Goal: Communication & Community: Answer question/provide support

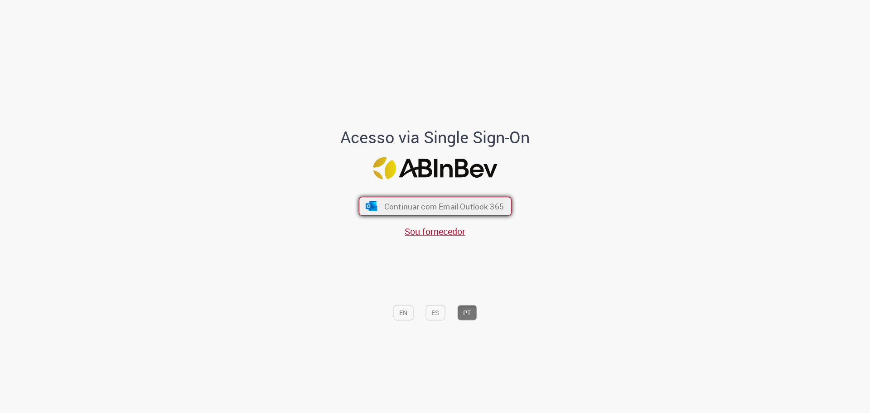
click at [437, 203] on span "Continuar com Email Outlook 365" at bounding box center [444, 206] width 120 height 10
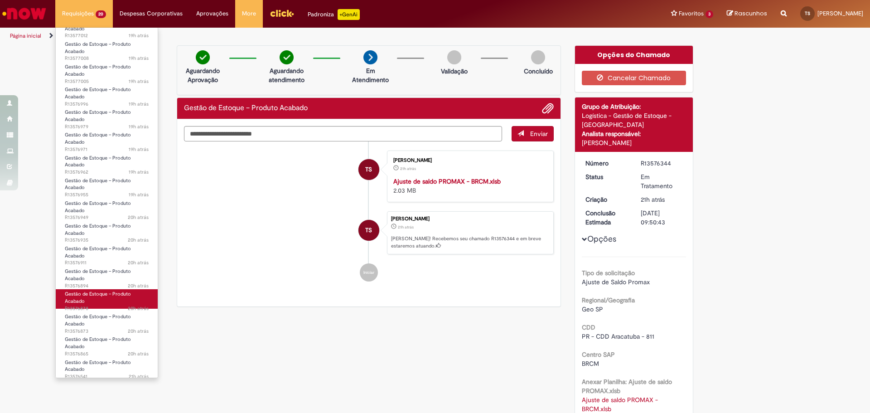
scroll to position [120, 0]
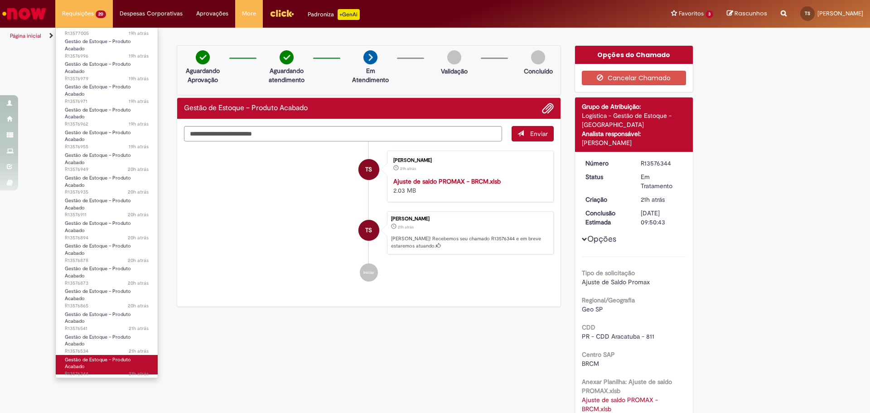
click at [113, 360] on span "Gestão de Estoque – Produto Acabado" at bounding box center [98, 363] width 66 height 14
click at [79, 17] on li "Requisições 20 Exibir Todas as Solicitações Gestão de Estoque – Produto Acabado…" at bounding box center [84, 13] width 58 height 27
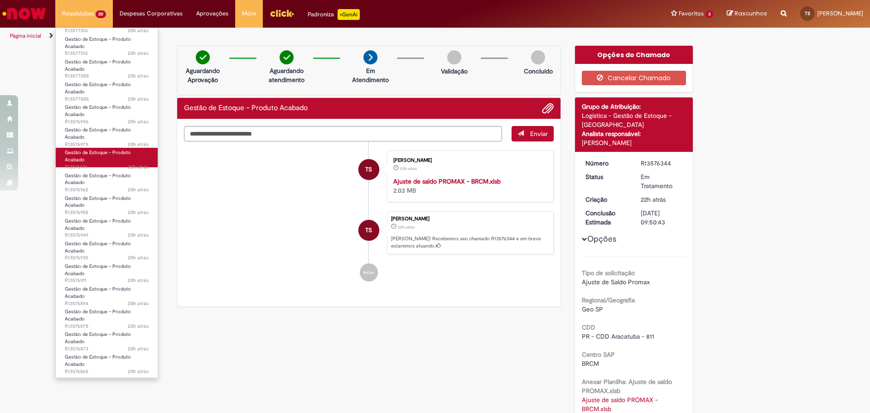
scroll to position [0, 0]
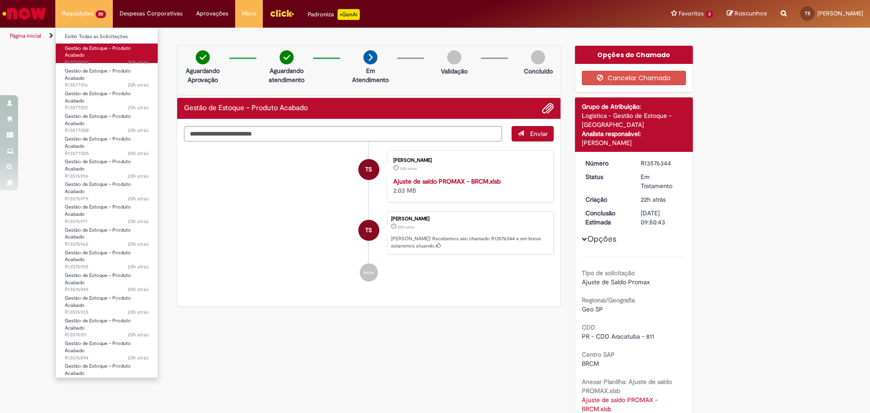
click at [111, 53] on link "Gestão de Estoque – Produto Acabado 20h atrás 20 horas atrás R13577022" at bounding box center [107, 53] width 102 height 19
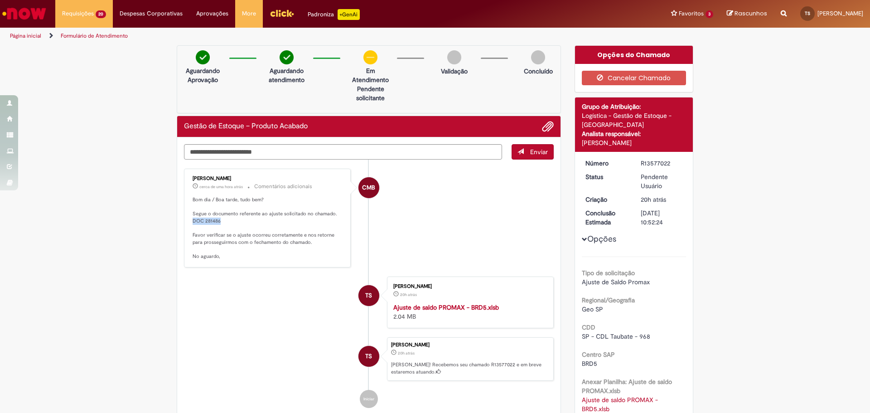
drag, startPoint x: 222, startPoint y: 221, endPoint x: 186, endPoint y: 219, distance: 36.3
click at [187, 219] on div "Cecilia Martins Bonjorni cerca de uma hora atrás cerca de uma hora atrás Coment…" at bounding box center [267, 217] width 161 height 93
click at [250, 154] on textarea "Digite sua mensagem aqui..." at bounding box center [343, 151] width 318 height 15
drag, startPoint x: 210, startPoint y: 221, endPoint x: 203, endPoint y: 223, distance: 7.5
click at [203, 223] on p "Bom dia / Boa tarde, tudo bem? Segue o documento referente ao ajuste solicitado…" at bounding box center [268, 228] width 151 height 64
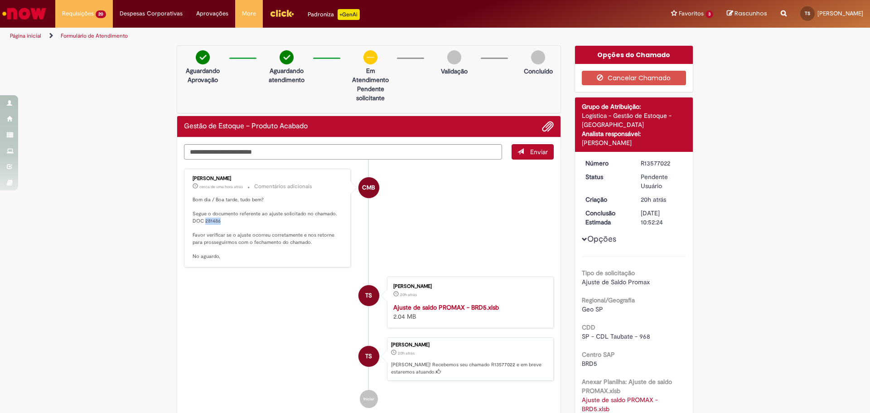
copy p "281486"
click at [316, 283] on li "TS Thiago Frank Silva 20h atrás 20 horas atrás Ajuste de saldo PROMAX - BRD5.xl…" at bounding box center [369, 302] width 370 height 52
drag, startPoint x: 226, startPoint y: 228, endPoint x: 226, endPoint y: 222, distance: 6.4
click at [226, 228] on p "Bom dia / Boa tarde, tudo bem? Segue o documento referente ao ajuste solicitado…" at bounding box center [268, 228] width 151 height 64
drag, startPoint x: 226, startPoint y: 222, endPoint x: 185, endPoint y: 221, distance: 40.8
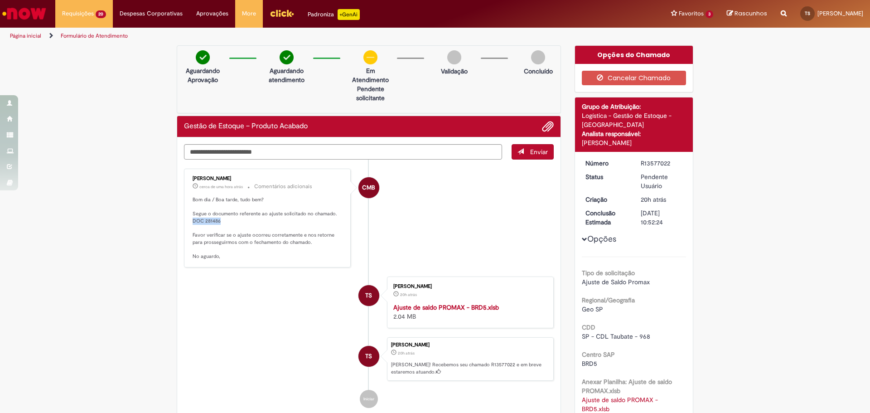
click at [187, 221] on div "Cecilia Martins Bonjorni cerca de uma hora atrás cerca de uma hora atrás Coment…" at bounding box center [267, 217] width 161 height 93
copy p "DOC 281486"
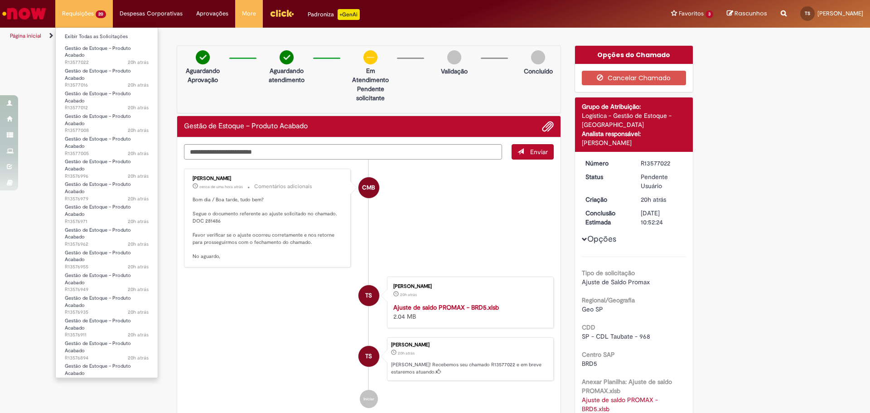
click at [84, 20] on li "Requisições 20 Exibir Todas as Solicitações Gestão de Estoque – Produto Acabado…" at bounding box center [84, 13] width 58 height 27
click at [97, 70] on span "Gestão de Estoque – Produto Acabado" at bounding box center [98, 75] width 66 height 14
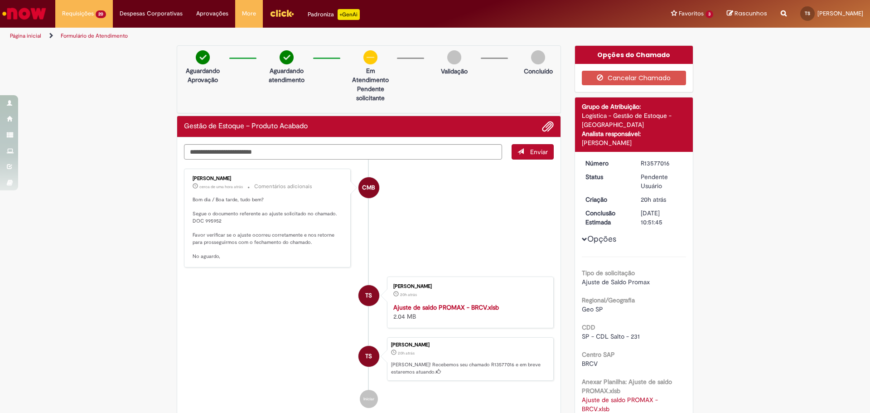
click at [213, 221] on p "Bom dia / Boa tarde, tudo bem? Segue o documento referente ao ajuste solicitado…" at bounding box center [268, 228] width 151 height 64
click at [195, 222] on p "Bom dia / Boa tarde, tudo bem? Segue o documento referente ao ajuste solicitado…" at bounding box center [268, 228] width 151 height 64
drag, startPoint x: 191, startPoint y: 221, endPoint x: 218, endPoint y: 221, distance: 26.7
click at [218, 221] on p "Bom dia / Boa tarde, tudo bem? Segue o documento referente ao ajuste solicitado…" at bounding box center [268, 228] width 151 height 64
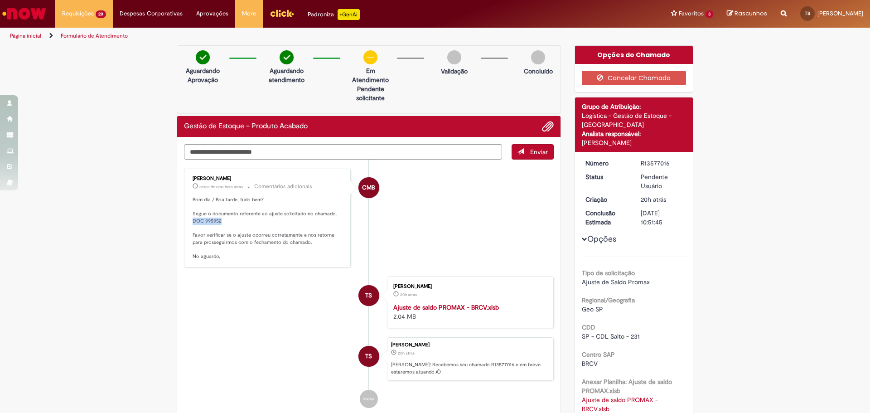
copy p "DOC 995952"
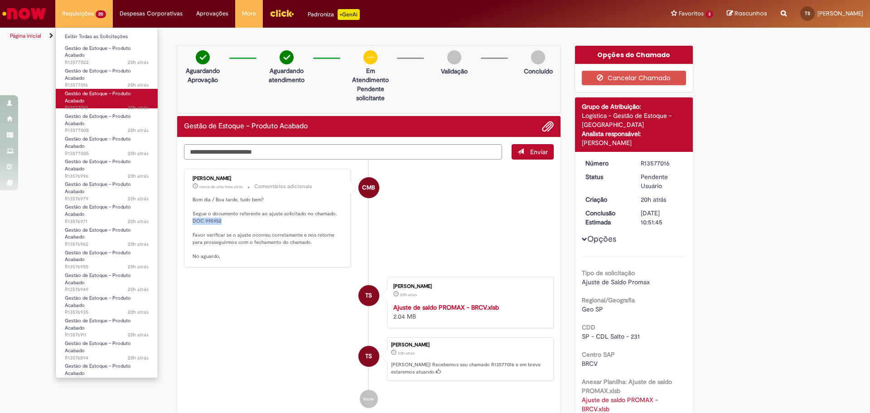
click at [93, 94] on span "Gestão de Estoque – Produto Acabado" at bounding box center [98, 97] width 66 height 14
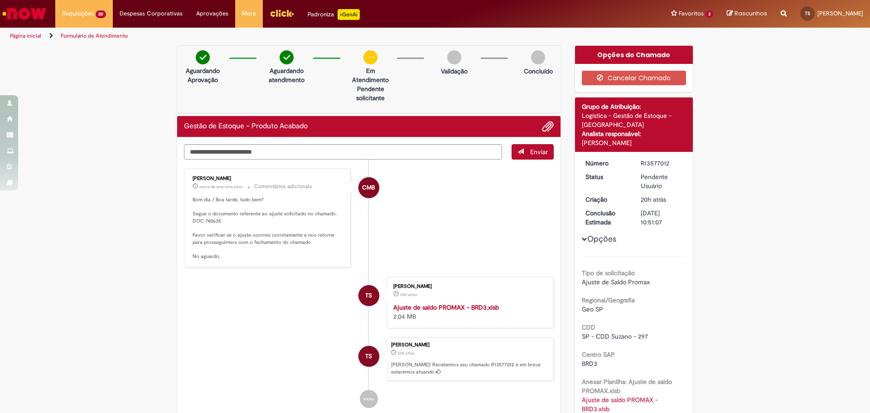
click at [211, 216] on p "Bom dia / Boa tarde, tudo bem? Segue o documento referente ao ajuste solicitado…" at bounding box center [268, 228] width 151 height 64
drag, startPoint x: 226, startPoint y: 218, endPoint x: 184, endPoint y: 220, distance: 42.2
click at [187, 220] on div "Cecilia Martins Bonjorni cerca de uma hora atrás cerca de uma hora atrás Coment…" at bounding box center [267, 217] width 161 height 93
copy p "DOC 740635"
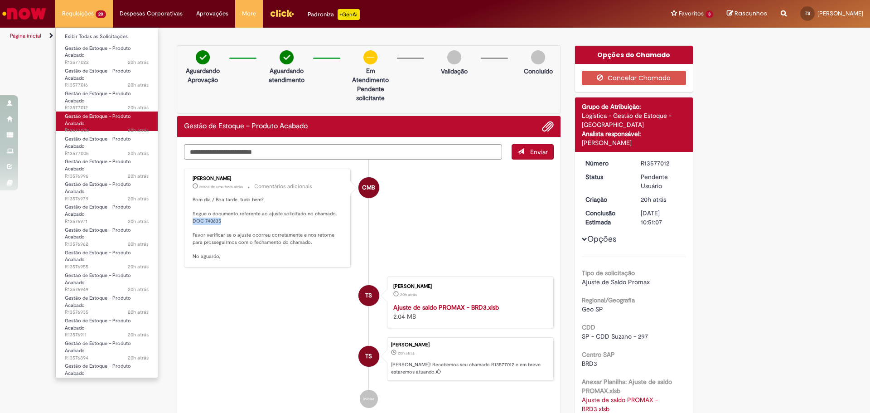
click at [105, 121] on link "Gestão de Estoque – Produto Acabado 20h atrás 20 horas atrás R13577008" at bounding box center [107, 121] width 102 height 19
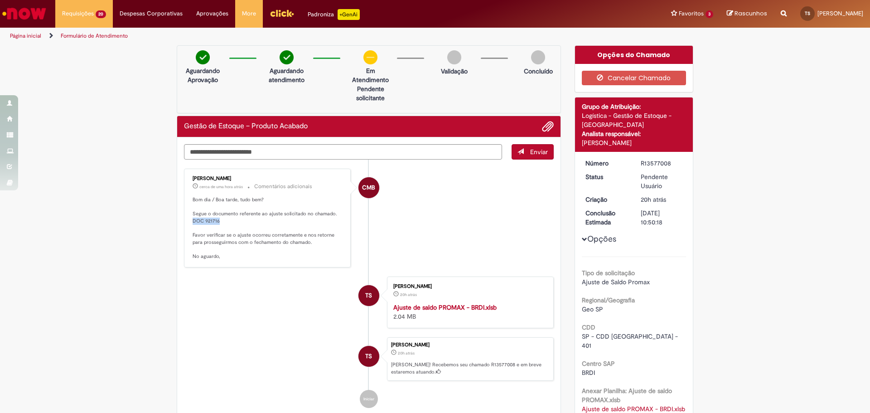
drag, startPoint x: 228, startPoint y: 222, endPoint x: 189, endPoint y: 222, distance: 39.0
click at [193, 222] on p "Bom dia / Boa tarde, tudo bem? Segue o documento referente ao ajuste solicitado…" at bounding box center [268, 228] width 151 height 64
copy p "DOC 921716"
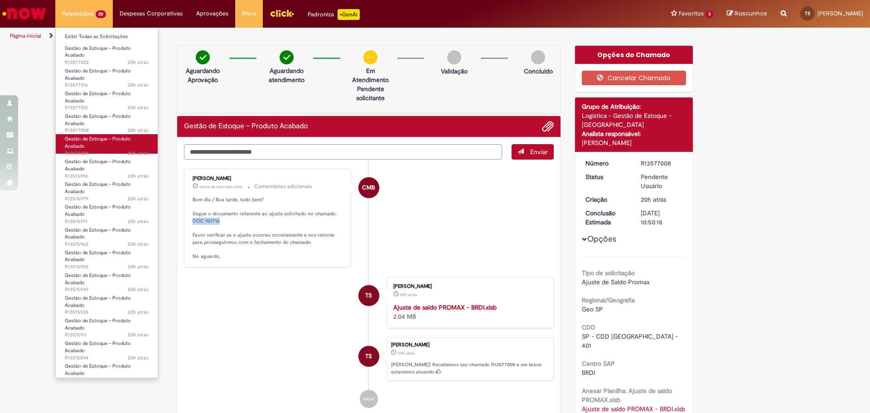
click at [90, 142] on span "Gestão de Estoque – Produto Acabado" at bounding box center [98, 143] width 66 height 14
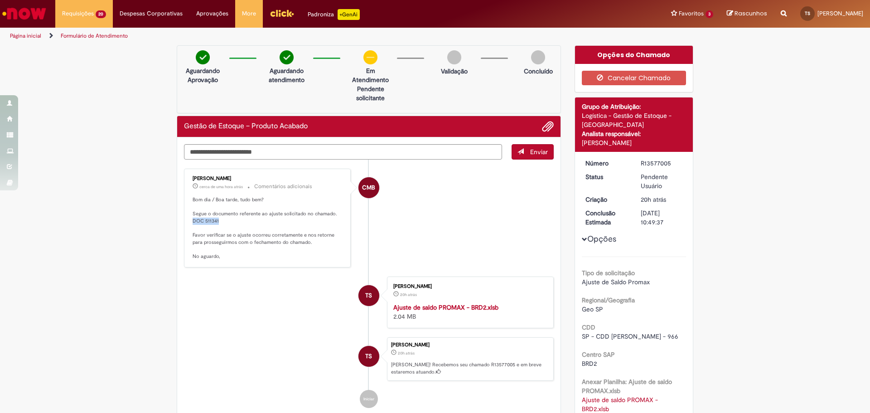
drag, startPoint x: 225, startPoint y: 220, endPoint x: 190, endPoint y: 222, distance: 34.9
click at [193, 222] on p "Bom dia / Boa tarde, tudo bem? Segue o documento referente ao ajuste solicitado…" at bounding box center [268, 228] width 151 height 64
copy p "DOC 511341"
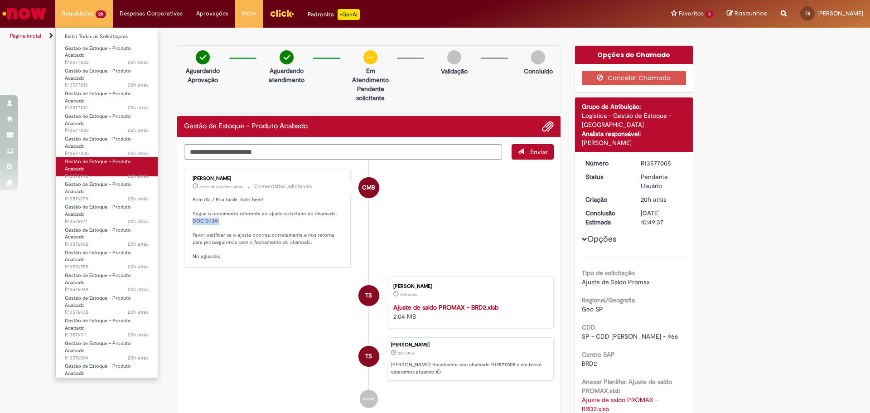
click at [111, 170] on link "Gestão de Estoque – Produto Acabado 20h atrás 20 horas atrás R13576996" at bounding box center [107, 166] width 102 height 19
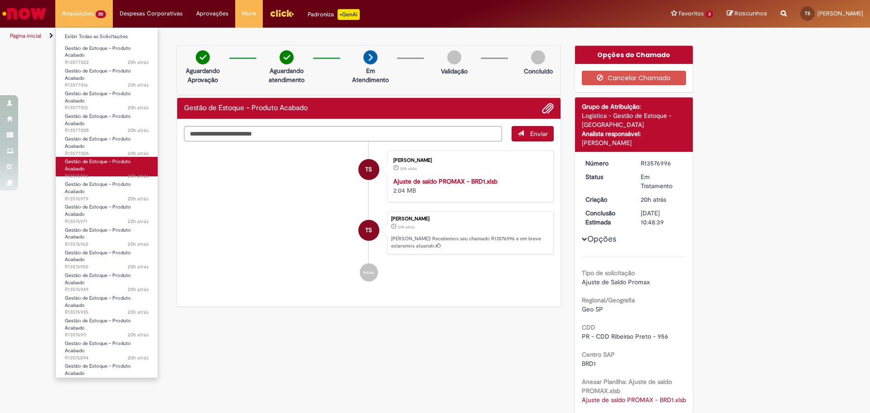
click at [102, 169] on link "Gestão de Estoque – Produto Acabado 20h atrás 20 horas atrás R13576996" at bounding box center [107, 166] width 102 height 19
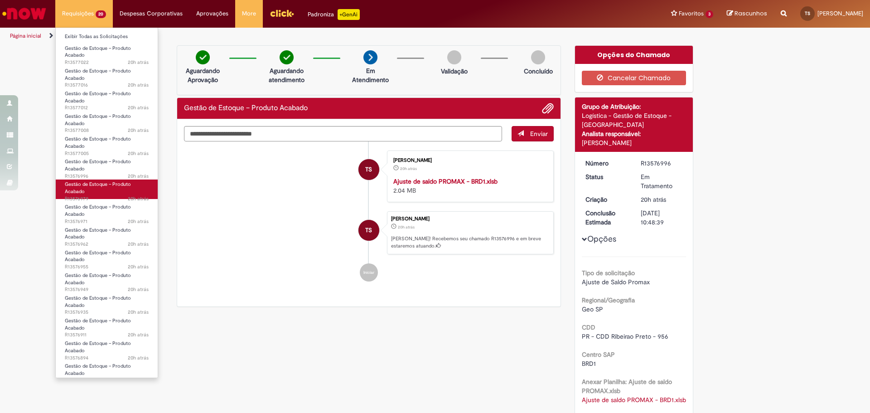
click at [126, 186] on span "Gestão de Estoque – Produto Acabado" at bounding box center [98, 188] width 66 height 14
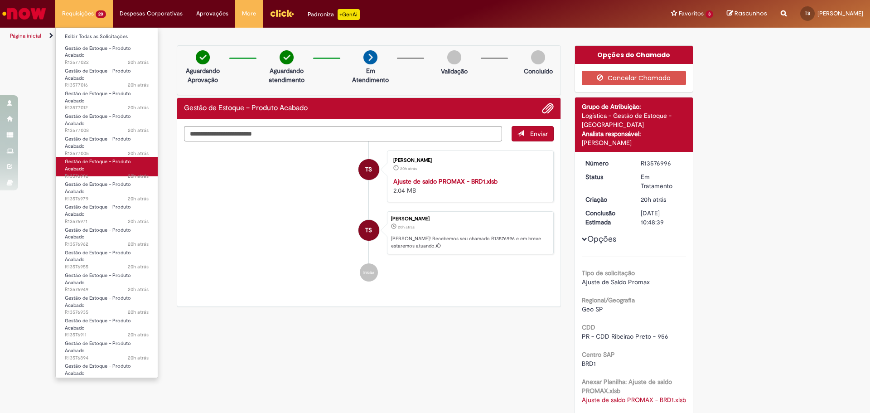
click at [84, 167] on span "Gestão de Estoque – Produto Acabado" at bounding box center [98, 165] width 66 height 14
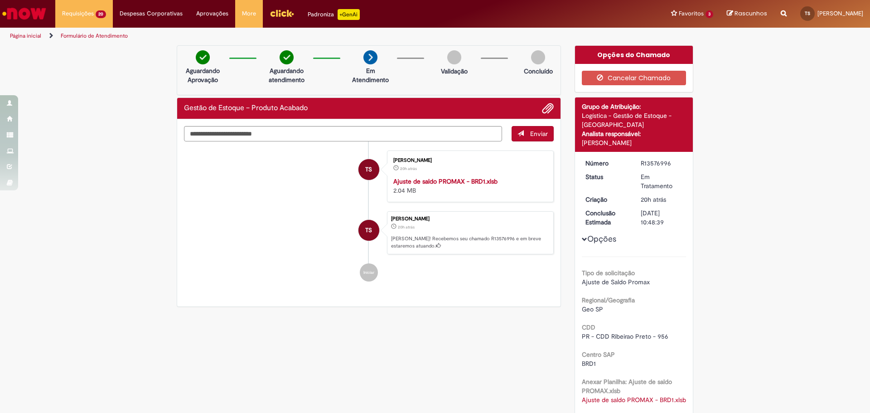
click at [334, 263] on li "Iniciar" at bounding box center [369, 272] width 370 height 18
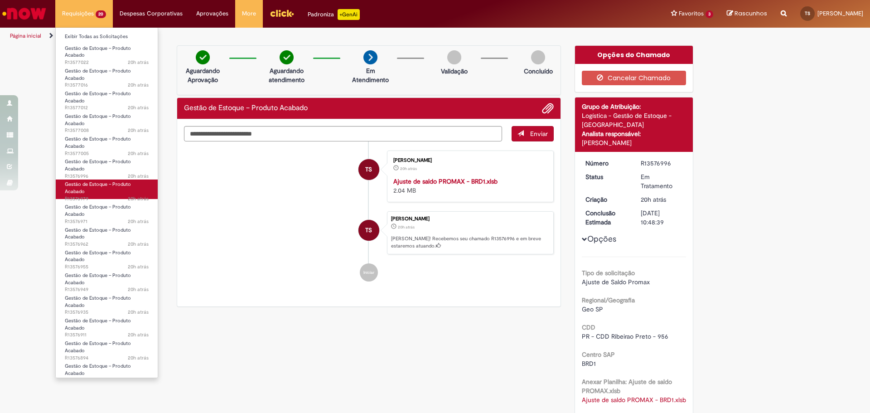
click at [98, 194] on link "Gestão de Estoque – Produto Acabado 20h atrás 20 horas atrás R13576979" at bounding box center [107, 188] width 102 height 19
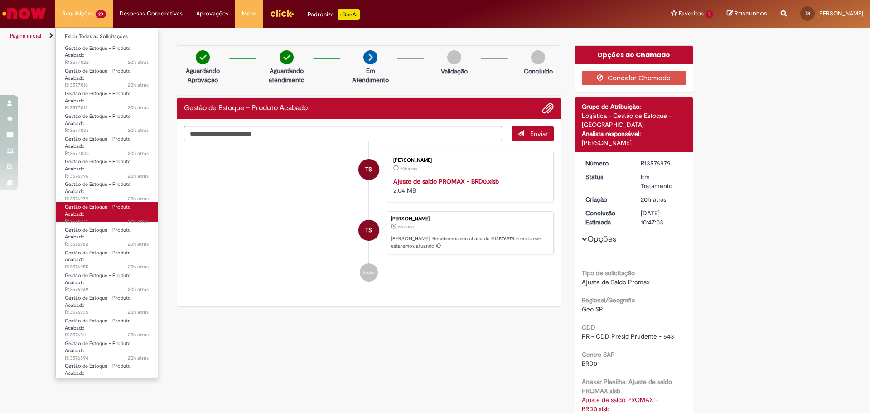
click at [102, 213] on link "Gestão de Estoque – Produto Acabado 20h atrás 20 horas atrás R13576971" at bounding box center [107, 211] width 102 height 19
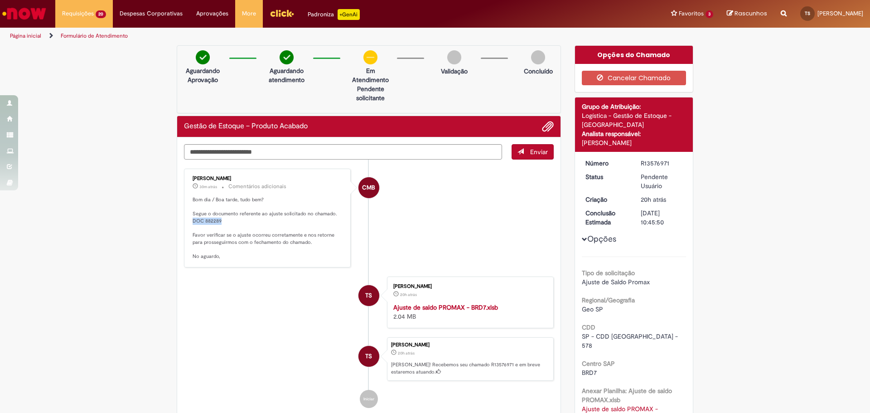
drag, startPoint x: 231, startPoint y: 149, endPoint x: 187, endPoint y: 220, distance: 83.8
click at [187, 220] on div "Cecilia Martins Bonjorni 30m atrás 30 minutos atrás Comentários adicionais Bom …" at bounding box center [267, 217] width 161 height 93
copy p "DOC 882289"
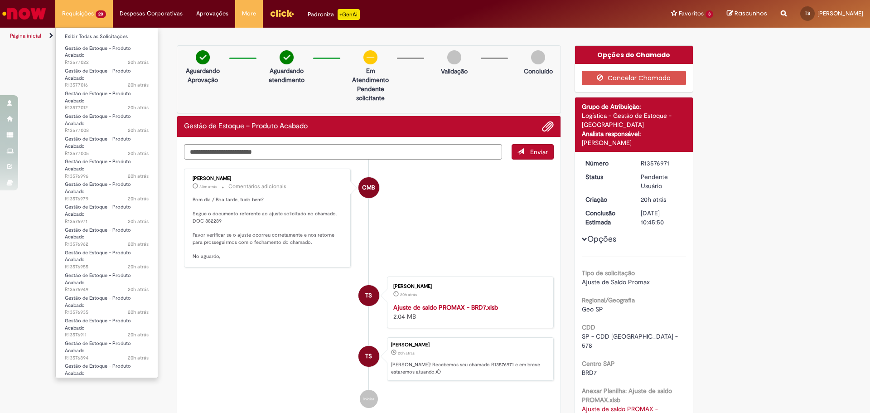
click at [84, 16] on li "Requisições 20 Exibir Todas as Solicitações Gestão de Estoque – Produto Acabado…" at bounding box center [84, 13] width 58 height 27
click at [131, 232] on link "Gestão de Estoque – Produto Acabado 20h atrás 20 horas atrás R13576962" at bounding box center [107, 234] width 102 height 19
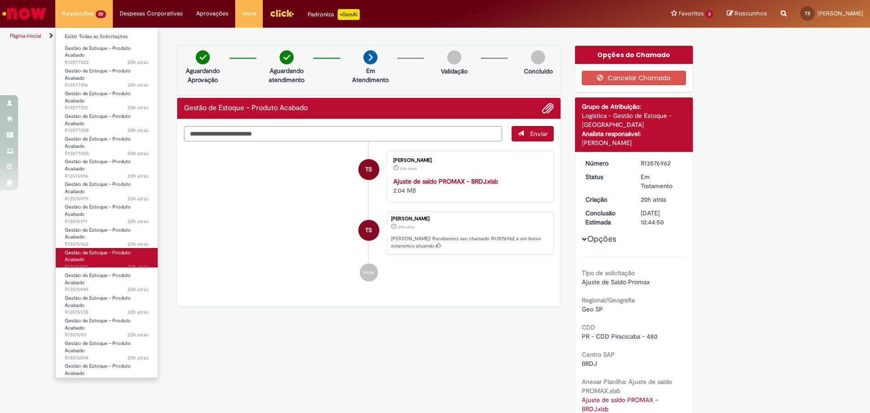
click at [87, 256] on link "Gestão de Estoque – Produto Acabado 20h atrás 20 horas atrás R13576955" at bounding box center [107, 257] width 102 height 19
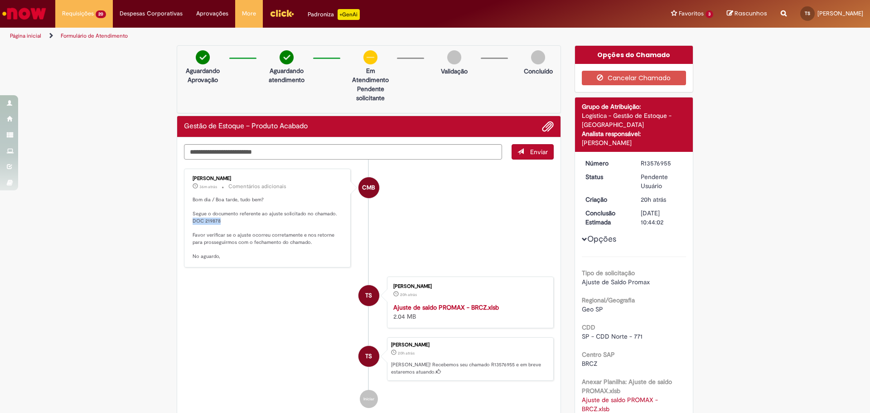
drag, startPoint x: 229, startPoint y: 149, endPoint x: 186, endPoint y: 149, distance: 43.1
click at [186, 149] on div "Enviar CMB Cecilia Martins Bonjorni 36m atrás 36 minutos atrás Comentários adic…" at bounding box center [369, 151] width 370 height 15
click at [235, 225] on p "Bom dia / Boa tarde, tudo bem? Segue o documento referente ao ajuste solicitado…" at bounding box center [268, 228] width 151 height 64
drag, startPoint x: 229, startPoint y: 220, endPoint x: 188, endPoint y: 222, distance: 41.7
click at [188, 222] on div "Cecilia Martins Bonjorni 36m atrás 36 minutos atrás Comentários adicionais Bom …" at bounding box center [267, 217] width 161 height 93
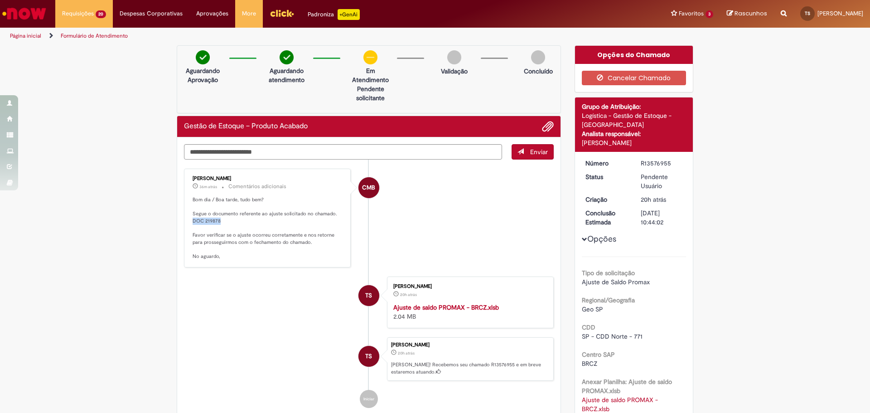
copy p "DOC 219878"
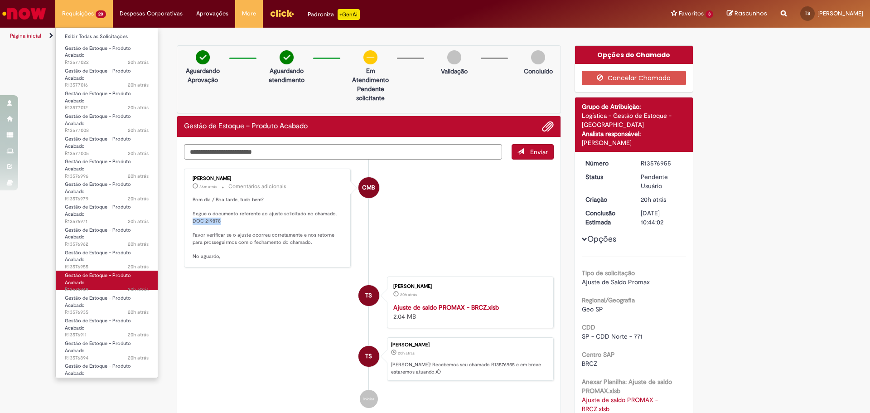
click at [100, 282] on link "Gestão de Estoque – Produto Acabado 20h atrás 20 horas atrás R13576949" at bounding box center [107, 280] width 102 height 19
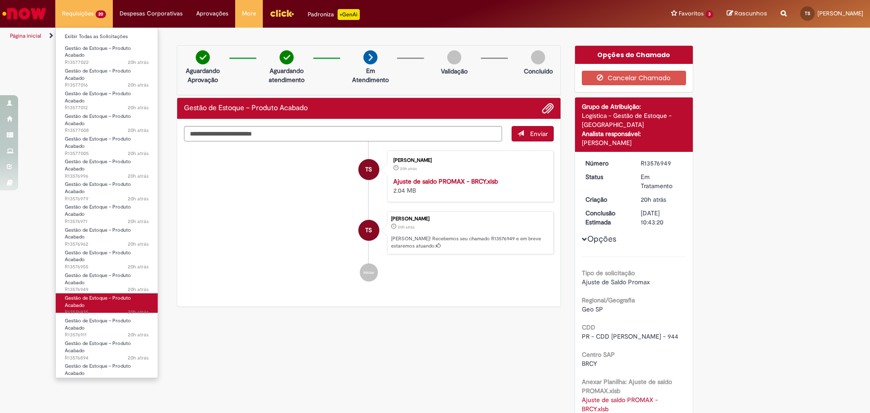
click at [100, 295] on span "Gestão de Estoque – Produto Acabado" at bounding box center [98, 302] width 66 height 14
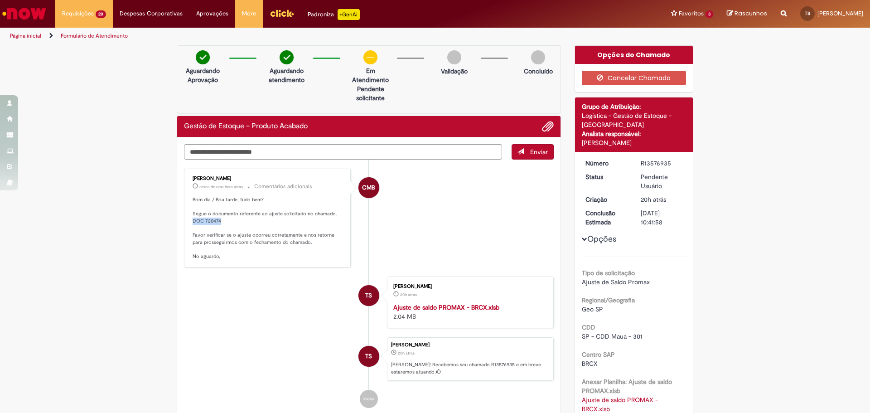
drag, startPoint x: 223, startPoint y: 221, endPoint x: 187, endPoint y: 220, distance: 36.7
click at [187, 220] on div "Cecilia Martins Bonjorni cerca de uma hora atrás cerca de uma hora atrás Coment…" at bounding box center [267, 217] width 161 height 93
copy p "DOC 720474"
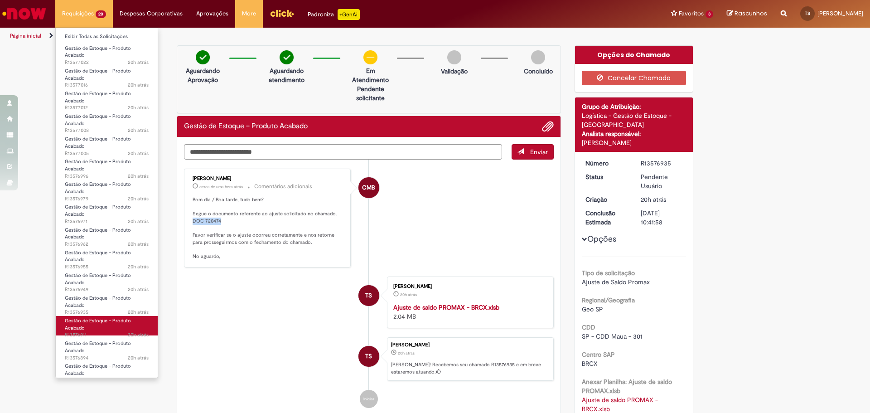
click at [114, 328] on link "Gestão de Estoque – Produto Acabado 20h atrás 20 horas atrás R13576911" at bounding box center [107, 325] width 102 height 19
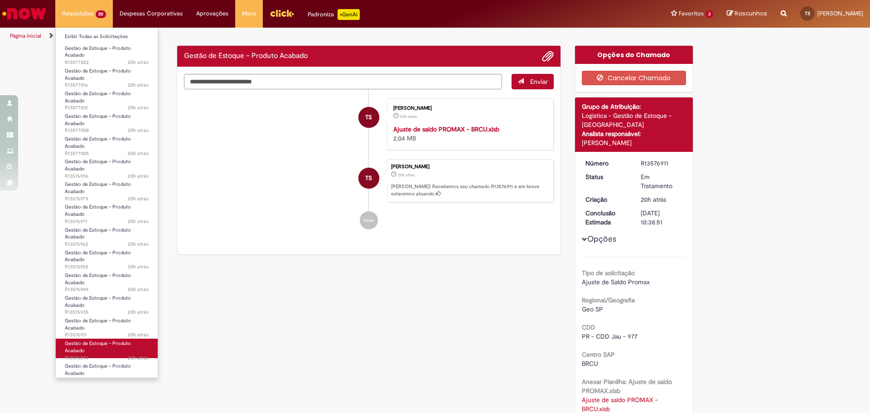
click at [91, 347] on link "Gestão de Estoque – Produto Acabado 20h atrás 20 horas atrás R13576894" at bounding box center [107, 348] width 102 height 19
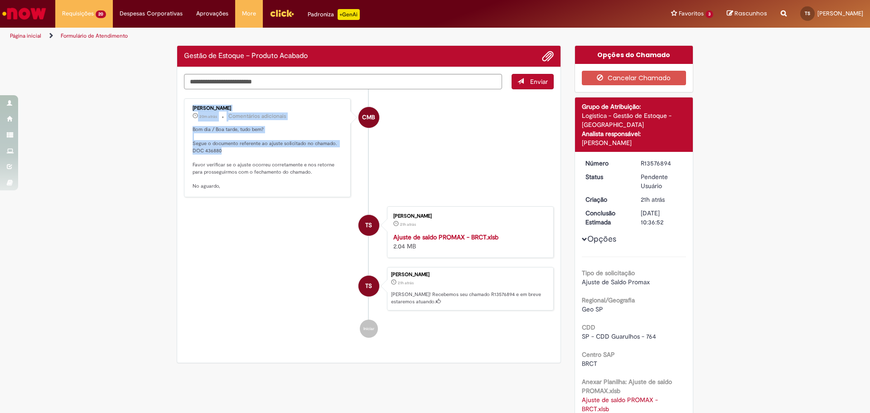
drag, startPoint x: 226, startPoint y: 151, endPoint x: 184, endPoint y: 150, distance: 41.7
click at [184, 89] on div "Enviar CMB Cecilia Martins Bonjorni 20m atrás 20 minutos atrás Comentários adic…" at bounding box center [369, 81] width 370 height 15
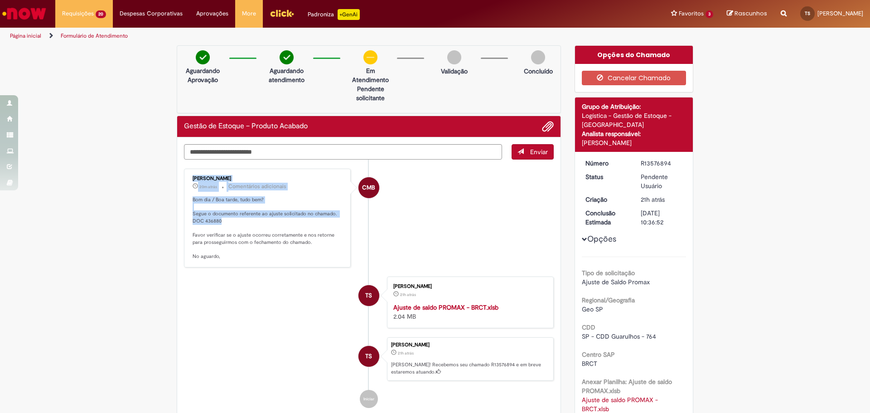
click at [231, 222] on p "Bom dia / Boa tarde, tudo bem? Segue o documento referente ao ajuste solicitado…" at bounding box center [268, 228] width 151 height 64
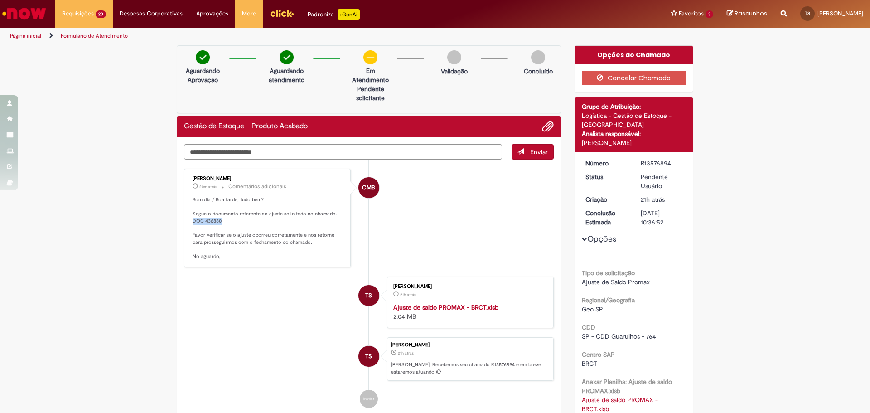
drag, startPoint x: 209, startPoint y: 221, endPoint x: 184, endPoint y: 222, distance: 24.9
click at [187, 222] on div "Cecilia Martins Bonjorni 20m atrás 20 minutos atrás Comentários adicionais Bom …" at bounding box center [267, 217] width 161 height 93
copy p "DOC 436880"
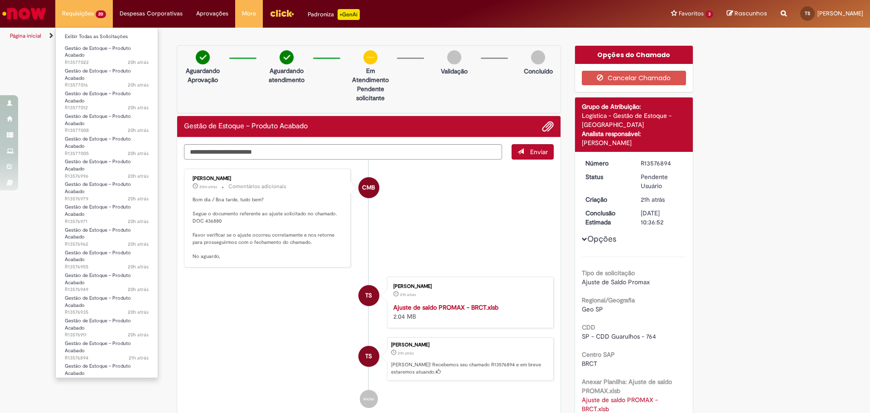
click at [83, 14] on li "Requisições 20 Exibir Todas as Solicitações Gestão de Estoque – Produto Acabado…" at bounding box center [84, 13] width 58 height 27
click at [99, 367] on span "Gestão de Estoque – Produto Acabado" at bounding box center [98, 370] width 66 height 14
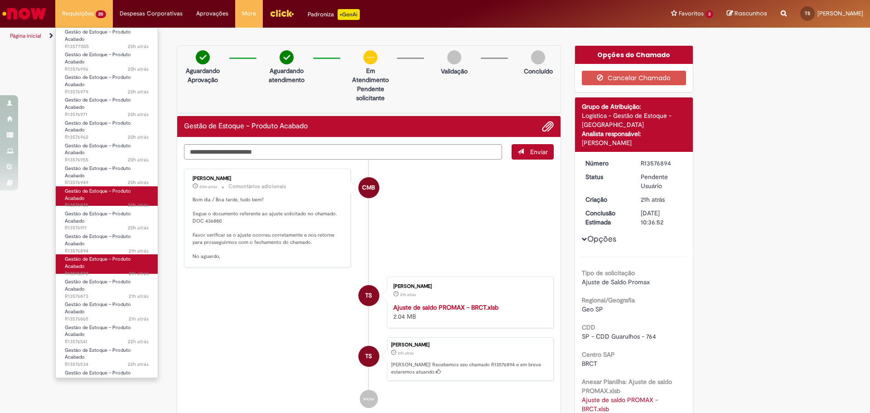
scroll to position [120, 0]
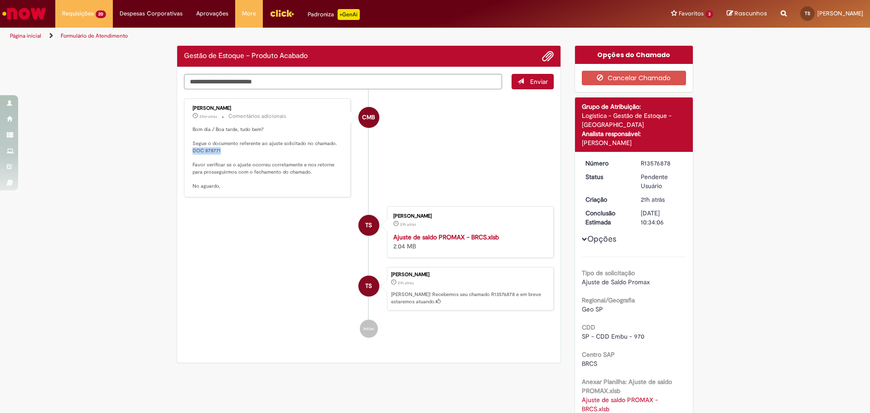
drag, startPoint x: 220, startPoint y: 149, endPoint x: 182, endPoint y: 148, distance: 37.6
click at [184, 148] on div "Cecilia Martins Bonjorni 25m atrás 25 minutos atrás Comentários adicionais Bom …" at bounding box center [267, 147] width 167 height 99
copy p "DOC 878771"
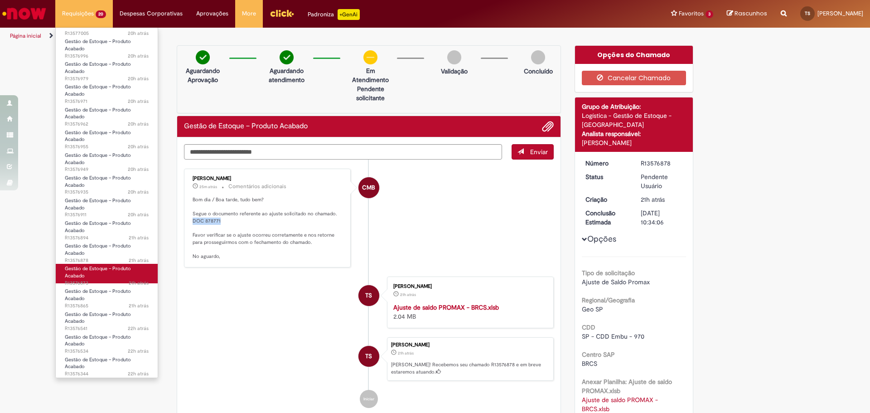
click at [107, 281] on span "21h atrás 21 horas atrás R13576873" at bounding box center [107, 283] width 84 height 7
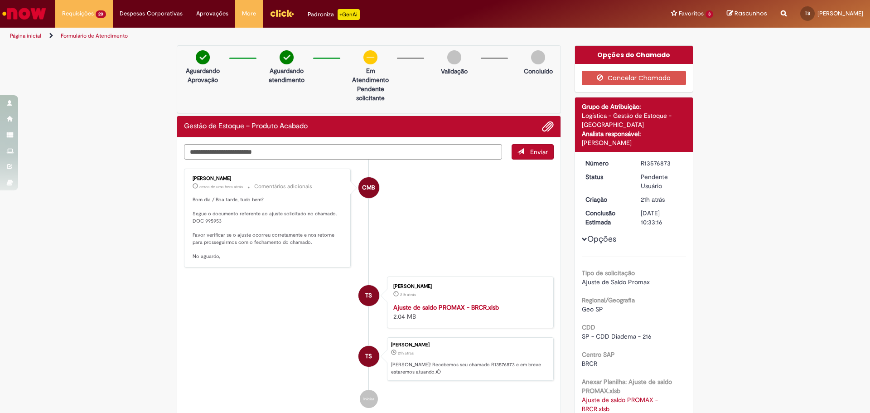
click at [224, 150] on textarea "Digite sua mensagem aqui..." at bounding box center [343, 151] width 318 height 15
drag, startPoint x: 223, startPoint y: 221, endPoint x: 183, endPoint y: 219, distance: 39.9
click at [187, 219] on div "Cecilia Martins Bonjorni cerca de uma hora atrás cerca de uma hora atrás Coment…" at bounding box center [267, 217] width 161 height 93
copy p "DOC 995953"
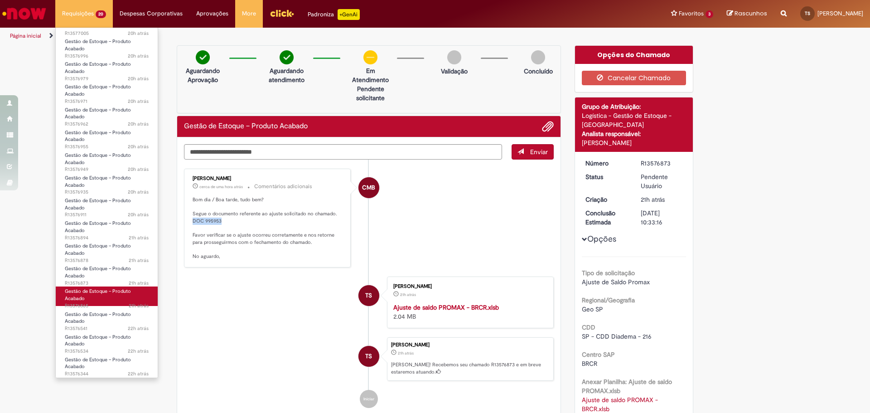
click at [103, 299] on link "Gestão de Estoque – Produto Acabado 21h atrás 21 horas atrás R13576865" at bounding box center [107, 295] width 102 height 19
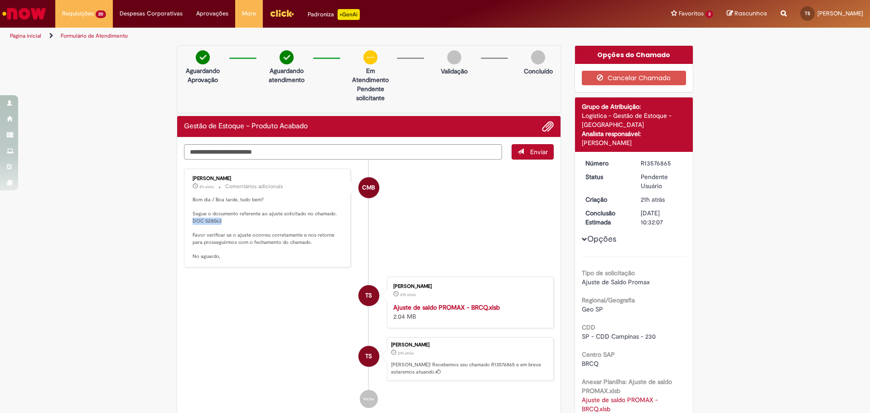
drag, startPoint x: 223, startPoint y: 152, endPoint x: 188, endPoint y: 220, distance: 76.4
click at [188, 220] on div "Cecilia Martins Bonjorni 2h atrás 2 horas atrás Comentários adicionais Bom dia …" at bounding box center [267, 217] width 161 height 93
copy p "DOC 528063"
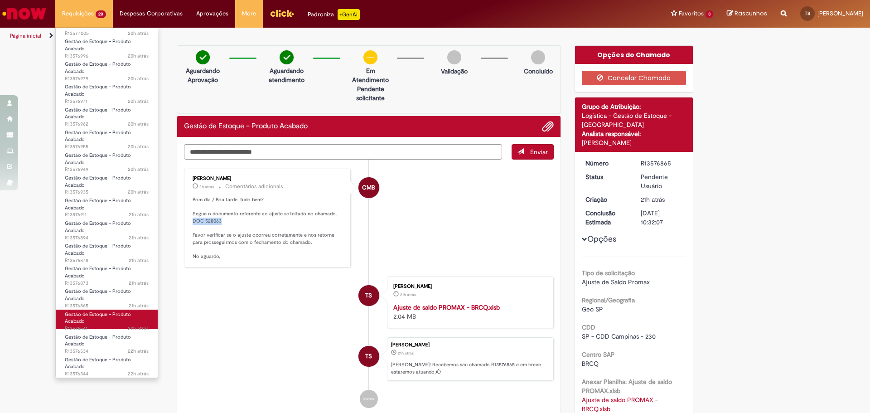
click at [101, 325] on span "22h atrás 22 horas atrás R13576541" at bounding box center [107, 328] width 84 height 7
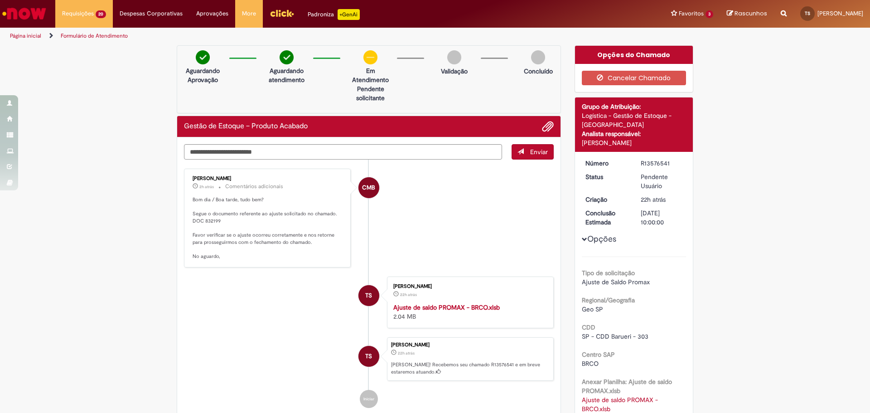
drag, startPoint x: 224, startPoint y: 218, endPoint x: 222, endPoint y: 211, distance: 7.3
click at [223, 214] on p "Bom dia / Boa tarde, tudo bem? Segue o documento referente ao ajuste solicitado…" at bounding box center [268, 228] width 151 height 64
click at [217, 221] on p "Bom dia / Boa tarde, tudo bem? Segue o documento referente ao ajuste solicitado…" at bounding box center [268, 228] width 151 height 64
drag, startPoint x: 217, startPoint y: 221, endPoint x: 192, endPoint y: 222, distance: 24.9
click at [193, 222] on p "Bom dia / Boa tarde, tudo bem? Segue o documento referente ao ajuste solicitado…" at bounding box center [268, 228] width 151 height 64
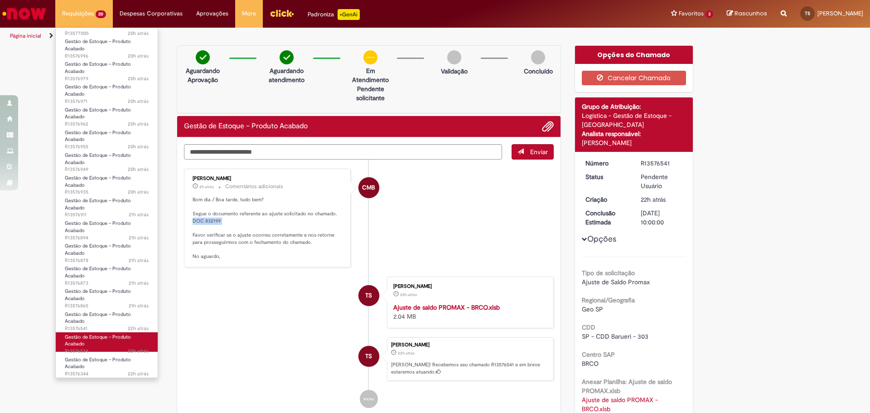
click at [104, 345] on link "Gestão de Estoque – Produto Acabado 22h atrás 22 horas atrás R13576534" at bounding box center [107, 341] width 102 height 19
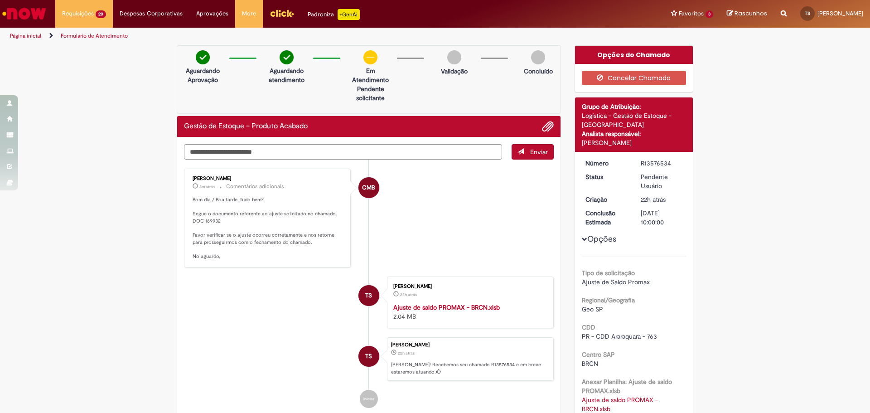
click at [219, 217] on p "Bom dia / Boa tarde, tudo bem? Segue o documento referente ao ajuste solicitado…" at bounding box center [268, 228] width 151 height 64
drag, startPoint x: 224, startPoint y: 220, endPoint x: 190, endPoint y: 221, distance: 34.0
click at [193, 221] on p "Bom dia / Boa tarde, tudo bem? Segue o documento referente ao ajuste solicitado…" at bounding box center [268, 228] width 151 height 64
copy p "DOC 169932"
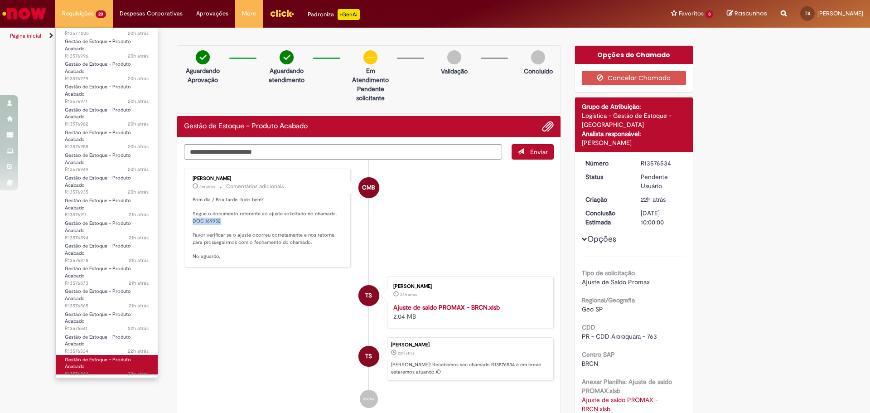
click at [123, 370] on link "Gestão de Estoque – Produto Acabado 22h atrás 22 horas atrás R13576344" at bounding box center [107, 364] width 102 height 19
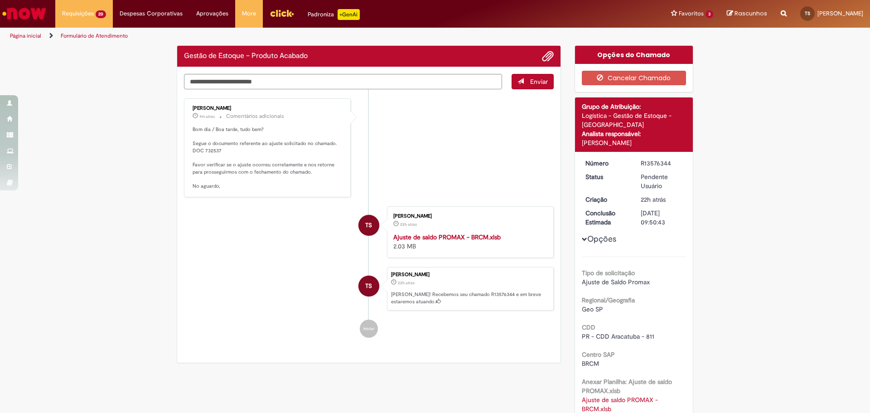
click at [185, 189] on div "Enviar Cecilia Martins Bonjorni 9m atrás 9 minutos atrás Comentários adicionais…" at bounding box center [368, 215] width 383 height 296
drag, startPoint x: 211, startPoint y: 118, endPoint x: 194, endPoint y: 118, distance: 17.7
click at [194, 118] on small "9m atrás 9 minutos atrás 30/09/2025 10:02:11" at bounding box center [204, 115] width 22 height 7
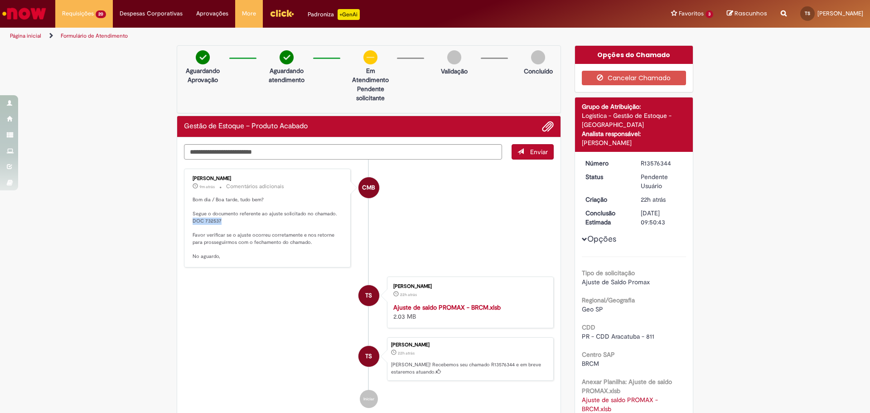
drag, startPoint x: 221, startPoint y: 221, endPoint x: 187, endPoint y: 222, distance: 34.0
click at [187, 222] on div "Cecilia Martins Bonjorni 9m atrás 9 minutos atrás Comentários adicionais Bom di…" at bounding box center [267, 217] width 161 height 93
copy p "DOC 732537"
click at [436, 201] on li "CMB Cecilia Martins Bonjorni 10m atrás 10 minutos atrás Comentários adicionais …" at bounding box center [369, 218] width 370 height 99
click at [229, 231] on p "Bom dia / Boa tarde, tudo bem? Segue o documento referente ao ajuste solicitado…" at bounding box center [268, 228] width 151 height 64
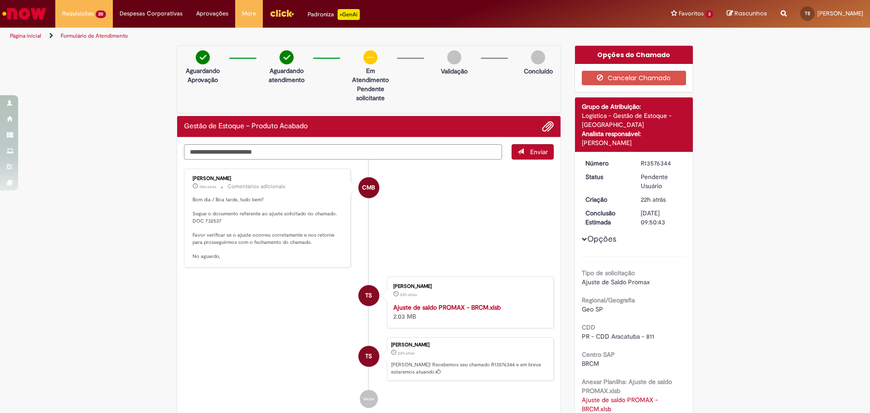
click at [291, 315] on li "TS Thiago Frank Silva 22h atrás 22 horas atrás 29/09/2025 11:49:45 Ajuste de sa…" at bounding box center [369, 302] width 370 height 52
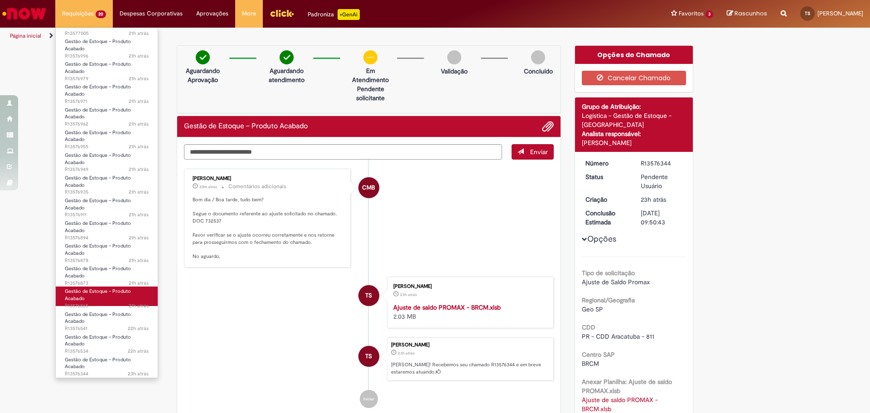
click at [112, 301] on link "Gestão de Estoque – Produto Acabado 21h atrás 21 horas atrás R13576865" at bounding box center [107, 295] width 102 height 19
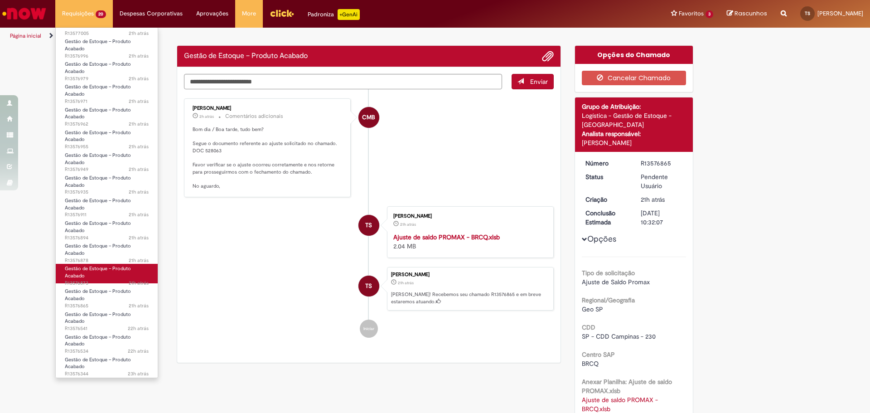
click at [97, 275] on link "Gestão de Estoque – Produto Acabado 21h atrás 21 horas atrás R13576873" at bounding box center [107, 273] width 102 height 19
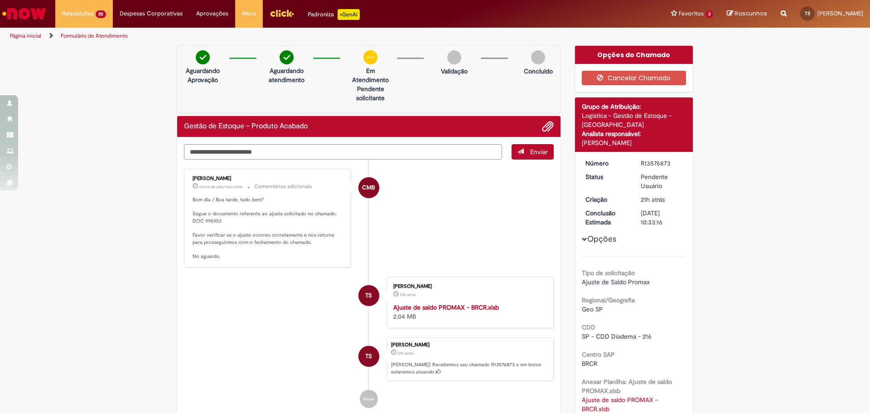
drag, startPoint x: 670, startPoint y: 161, endPoint x: 639, endPoint y: 163, distance: 31.8
click at [641, 163] on div "R13576873" at bounding box center [662, 163] width 42 height 9
click at [267, 154] on textarea "Digite sua mensagem aqui..." at bounding box center [343, 151] width 318 height 15
click at [194, 154] on textarea "**********" at bounding box center [343, 151] width 318 height 15
drag, startPoint x: 195, startPoint y: 155, endPoint x: 177, endPoint y: 154, distance: 17.7
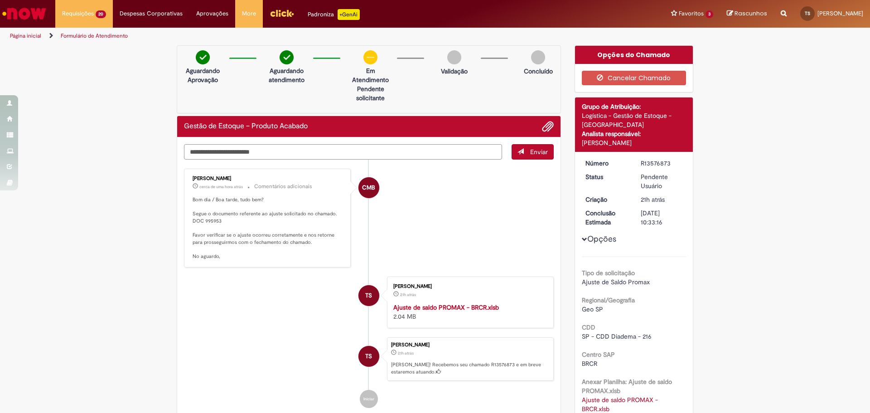
click at [177, 154] on div "**********" at bounding box center [368, 285] width 383 height 296
type textarea "**********"
click at [514, 155] on button "Enviar" at bounding box center [533, 151] width 42 height 15
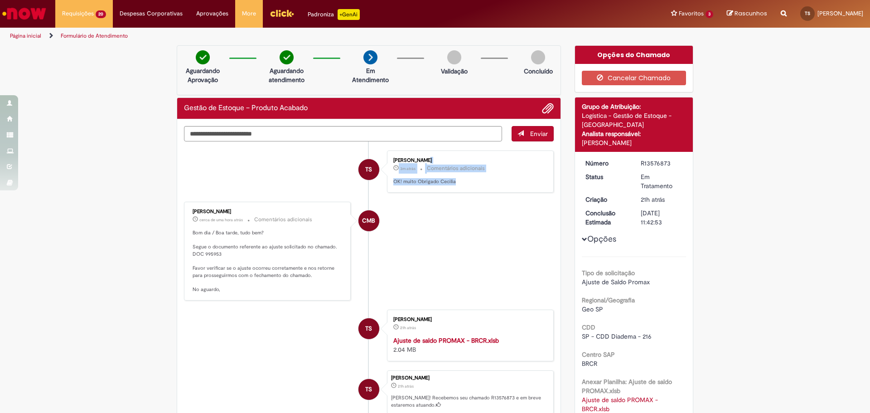
drag, startPoint x: 468, startPoint y: 183, endPoint x: 346, endPoint y: 186, distance: 122.0
click at [346, 186] on li "TS Thiago Frank Silva 3m atrás 3 minutos atrás Comentários adicionais OK! muito…" at bounding box center [369, 171] width 370 height 42
click at [459, 182] on p "OK! muito Obrigado Cecilia" at bounding box center [468, 181] width 151 height 7
drag, startPoint x: 452, startPoint y: 182, endPoint x: 392, endPoint y: 183, distance: 60.7
click at [393, 183] on p "OK! muito Obrigado Cecilia" at bounding box center [468, 181] width 151 height 7
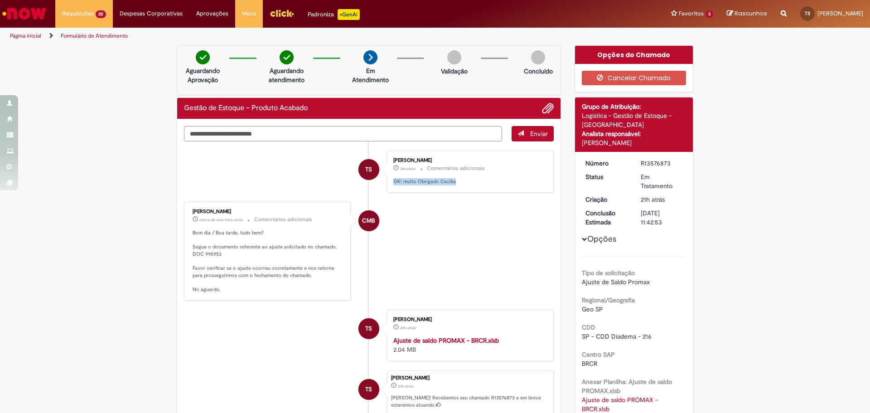
copy p "OK! muito Obrigado Cecilia"
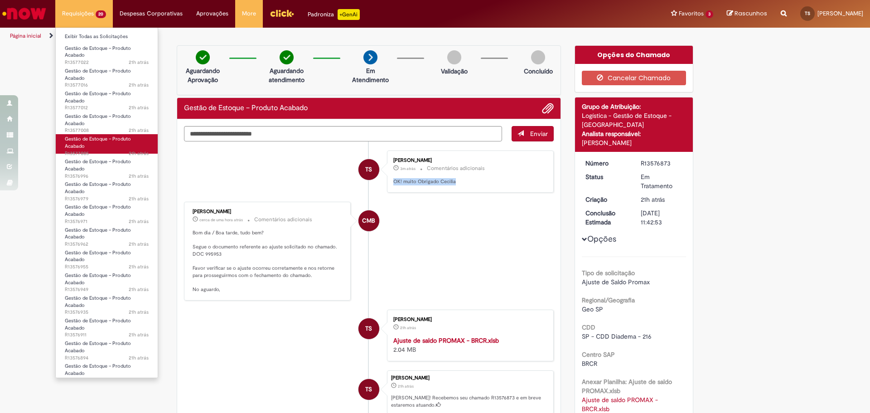
click at [104, 145] on link "Gestão de Estoque – Produto Acabado 21h atrás 21 horas atrás R13577005" at bounding box center [107, 143] width 102 height 19
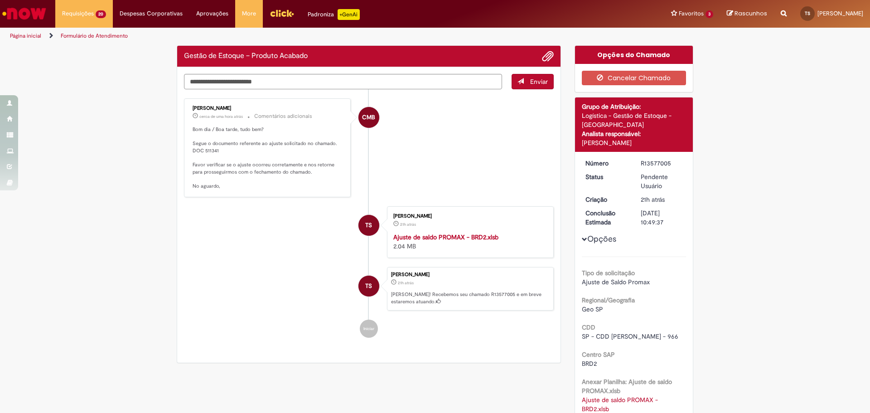
click at [262, 230] on li "TS Thiago Frank Silva 21h atrás 21 horas atrás Ajuste de saldo PROMAX - BRD2.xl…" at bounding box center [369, 232] width 370 height 52
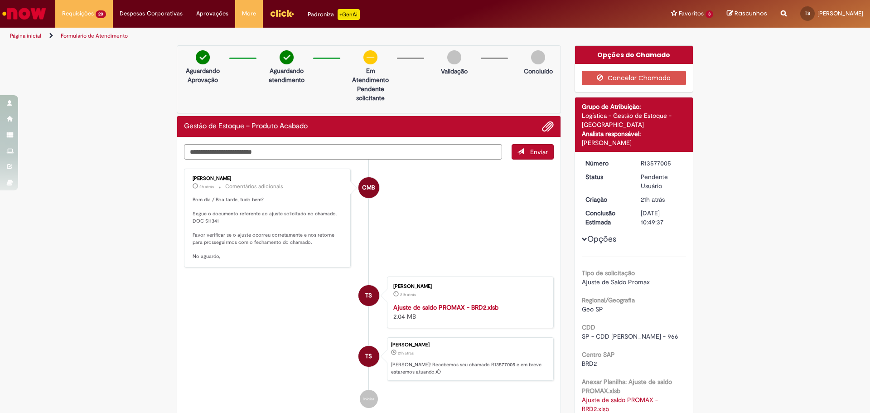
click at [305, 157] on textarea "Digite sua mensagem aqui..." at bounding box center [343, 151] width 318 height 15
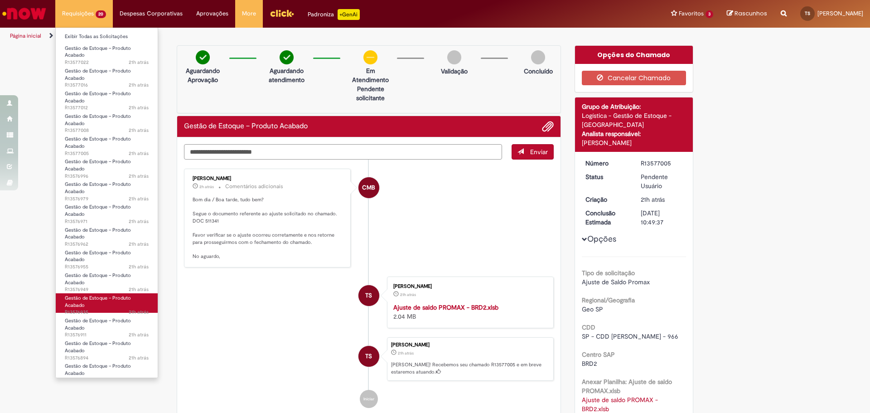
scroll to position [120, 0]
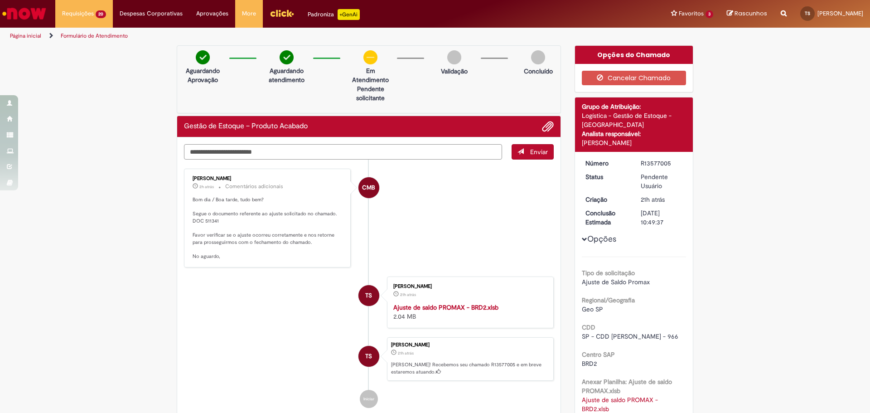
click at [293, 150] on textarea "Digite sua mensagem aqui..." at bounding box center [343, 151] width 318 height 15
type textarea "**********"
click at [530, 155] on span "Enviar" at bounding box center [539, 152] width 18 height 8
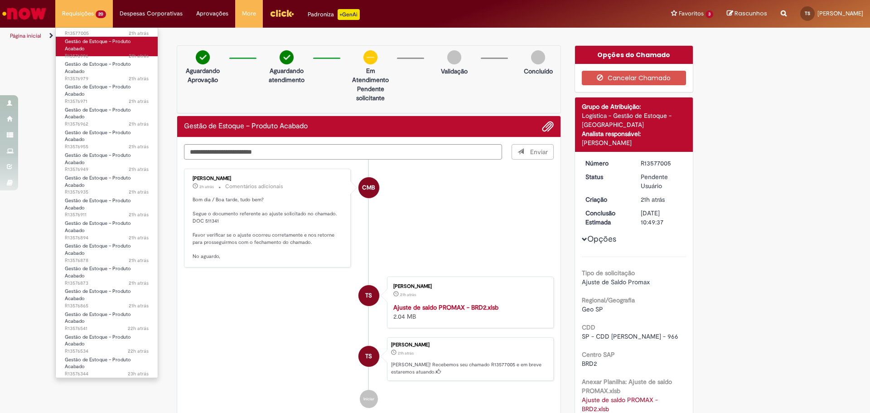
click at [99, 42] on span "Gestão de Estoque – Produto Acabado" at bounding box center [98, 45] width 66 height 14
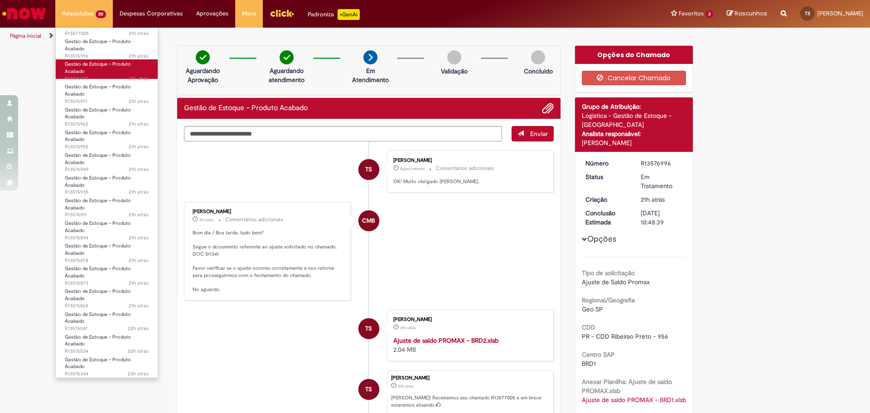
click at [91, 66] on span "Gestão de Estoque – Produto Acabado" at bounding box center [98, 68] width 66 height 14
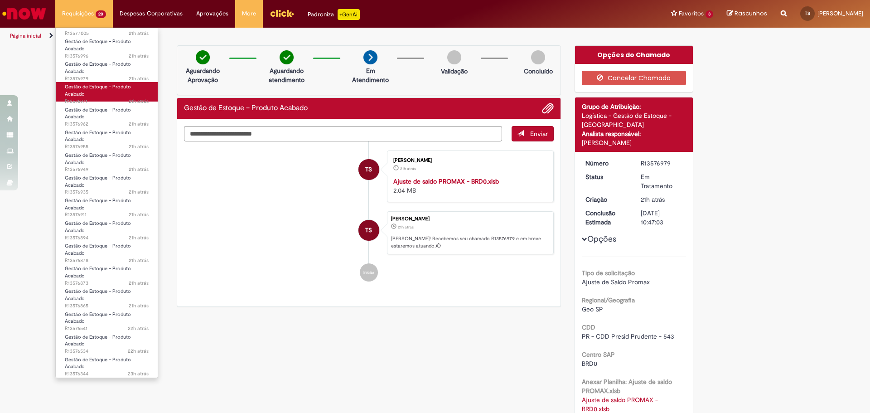
click at [89, 93] on link "Gestão de Estoque – Produto Acabado 21h atrás 21 horas atrás R13576971" at bounding box center [107, 91] width 102 height 19
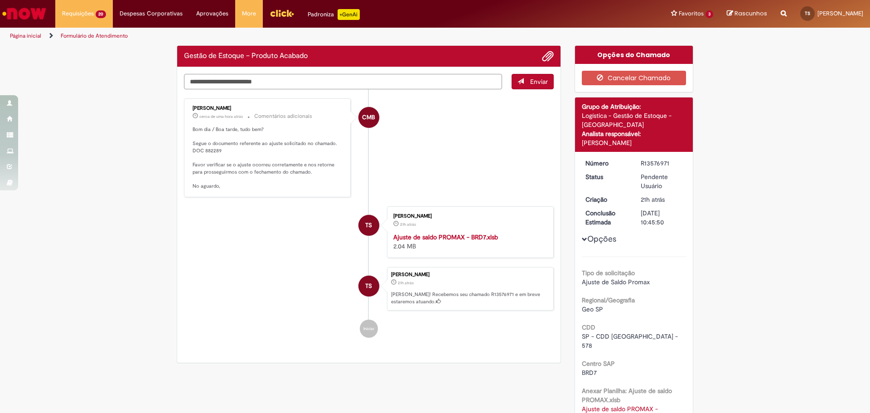
click at [267, 82] on textarea "Digite sua mensagem aqui..." at bounding box center [343, 81] width 318 height 15
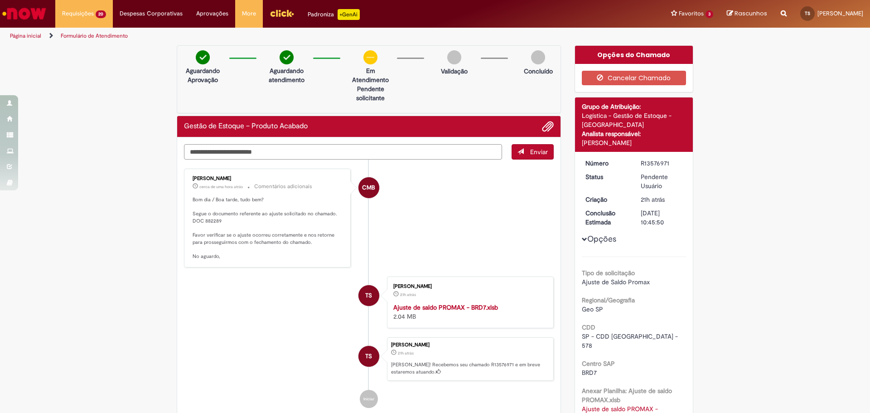
paste textarea "**********"
type textarea "**********"
click at [524, 157] on button "Enviar" at bounding box center [533, 151] width 42 height 15
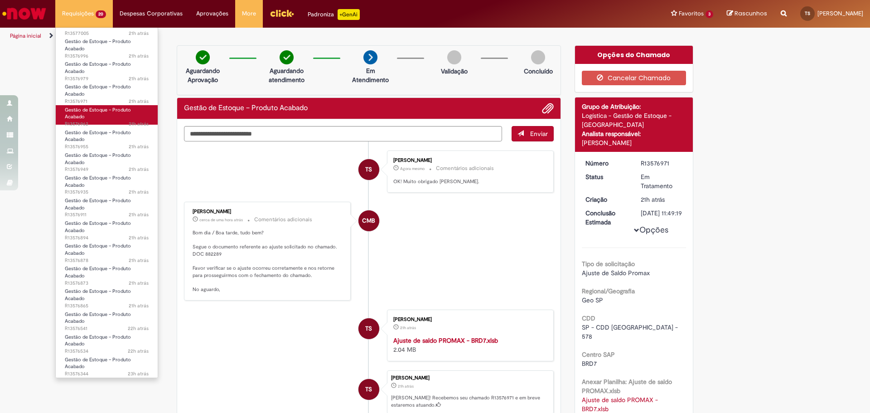
click at [114, 118] on link "Gestão de Estoque – Produto Acabado 21h atrás 21 horas atrás R13576962" at bounding box center [107, 114] width 102 height 19
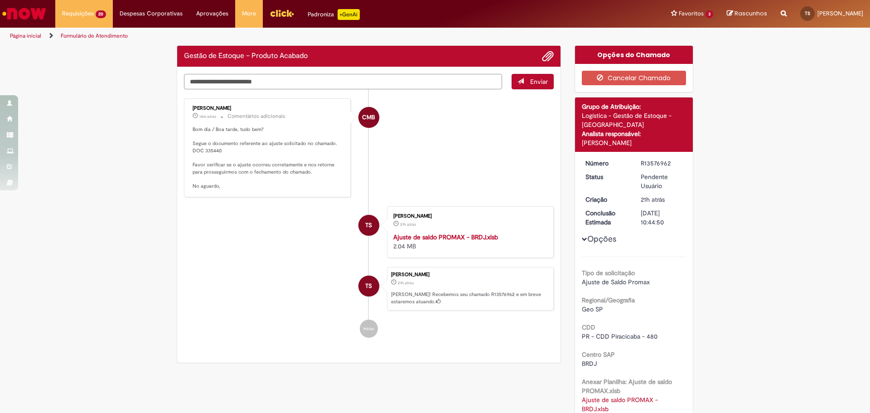
click at [282, 85] on textarea "Digite sua mensagem aqui..." at bounding box center [343, 81] width 318 height 15
paste textarea "**********"
type textarea "**********"
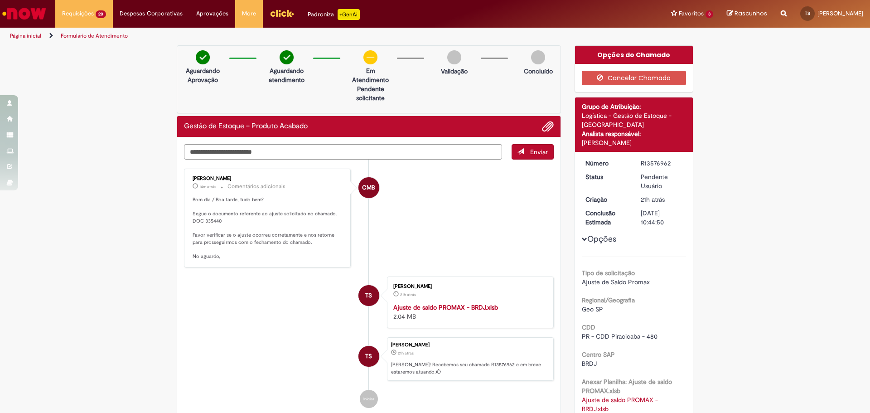
drag, startPoint x: 302, startPoint y: 159, endPoint x: 134, endPoint y: 151, distance: 168.3
click at [134, 151] on div "**********" at bounding box center [435, 303] width 870 height 516
click at [287, 319] on li "TS Thiago Frank Silva 21h atrás 21 horas atrás Ajuste de saldo PROMAX - BRDJ.xl…" at bounding box center [369, 302] width 370 height 52
click at [252, 152] on textarea "Digite sua mensagem aqui..." at bounding box center [343, 151] width 318 height 15
paste textarea "**********"
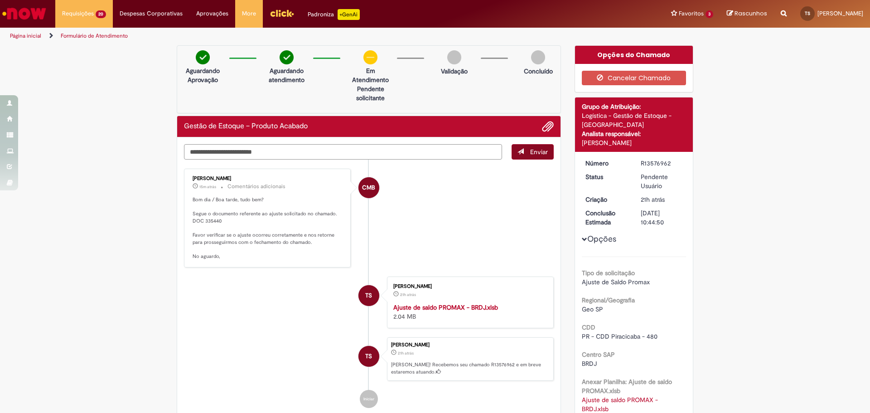
type textarea "**********"
click at [526, 154] on button "Enviar" at bounding box center [533, 151] width 42 height 15
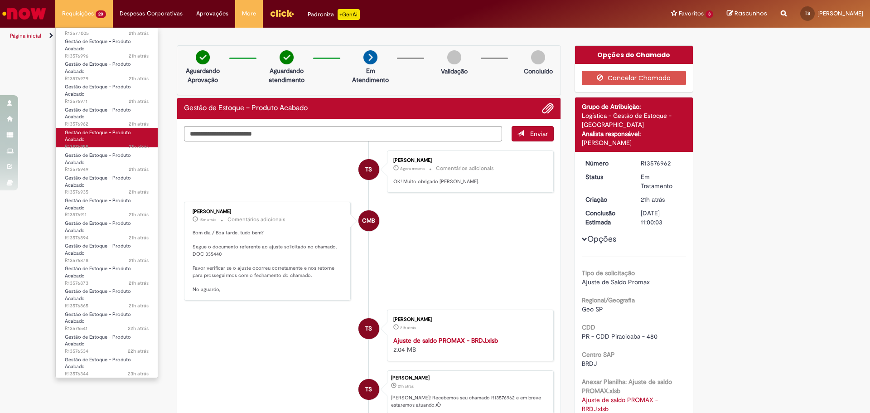
click at [106, 140] on link "Gestão de Estoque – Produto Acabado 21h atrás 21 horas atrás R13576955" at bounding box center [107, 137] width 102 height 19
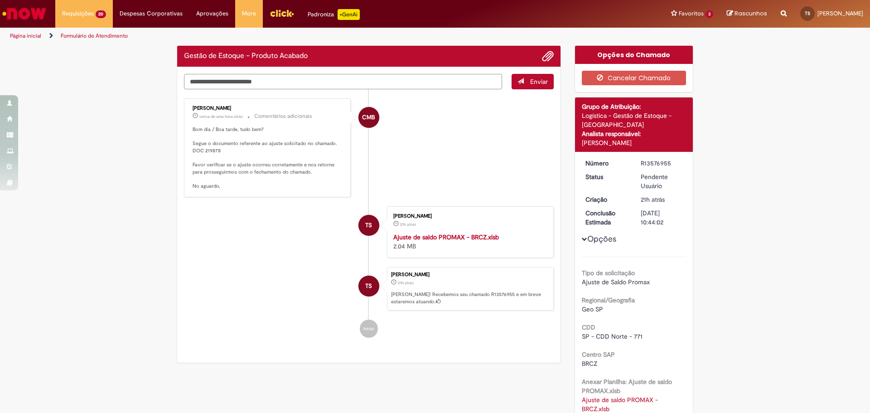
click at [250, 84] on textarea "Digite sua mensagem aqui..." at bounding box center [343, 81] width 318 height 15
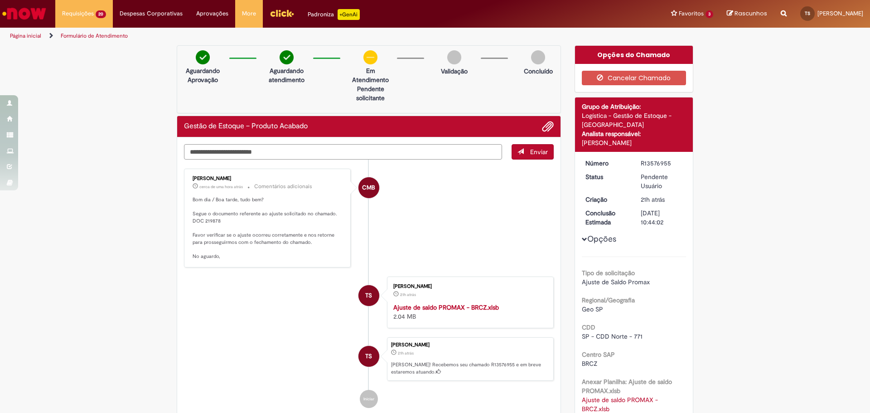
paste textarea "**********"
type textarea "**********"
click at [530, 156] on button "Enviar" at bounding box center [533, 151] width 42 height 15
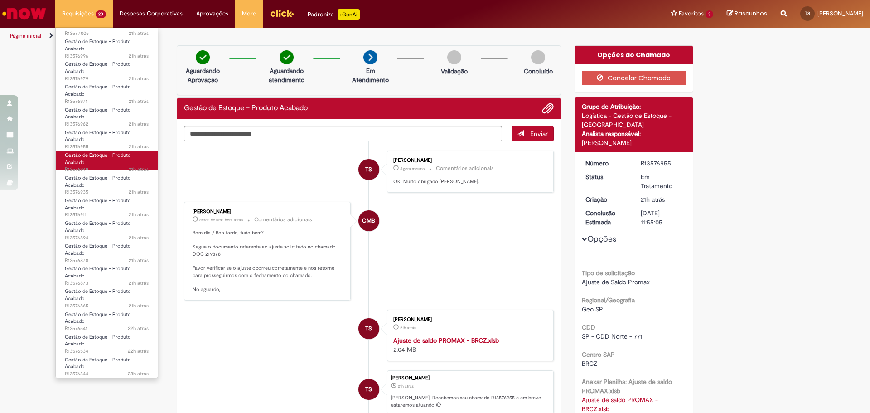
click at [102, 155] on span "Gestão de Estoque – Produto Acabado" at bounding box center [98, 159] width 66 height 14
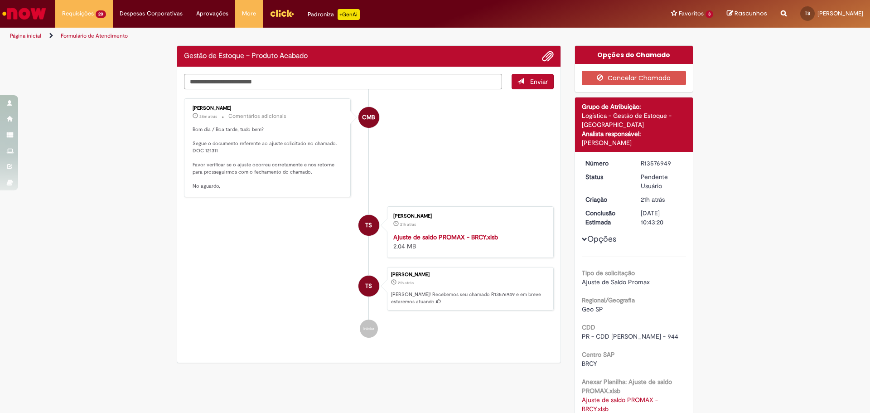
click at [248, 79] on textarea "Digite sua mensagem aqui..." at bounding box center [343, 81] width 318 height 15
paste textarea "**********"
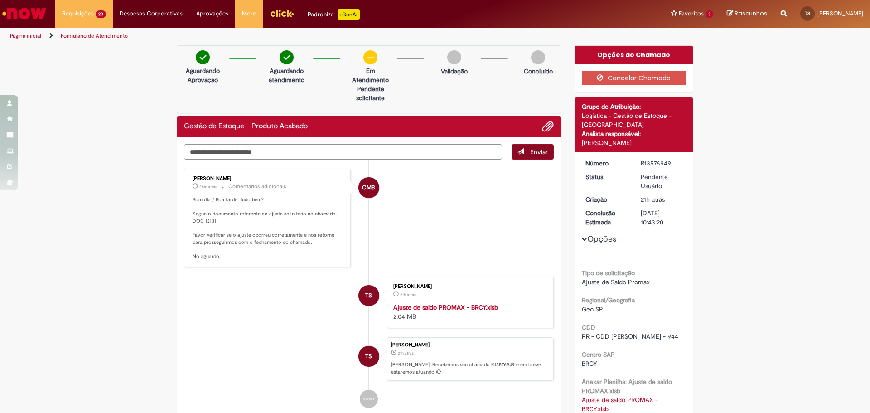
type textarea "**********"
click at [542, 150] on span "Enviar" at bounding box center [539, 152] width 18 height 8
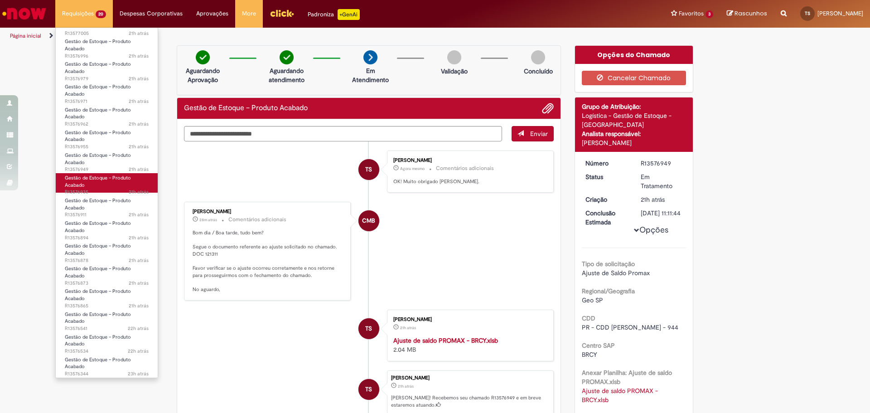
click at [116, 180] on span "Gestão de Estoque – Produto Acabado" at bounding box center [98, 182] width 66 height 14
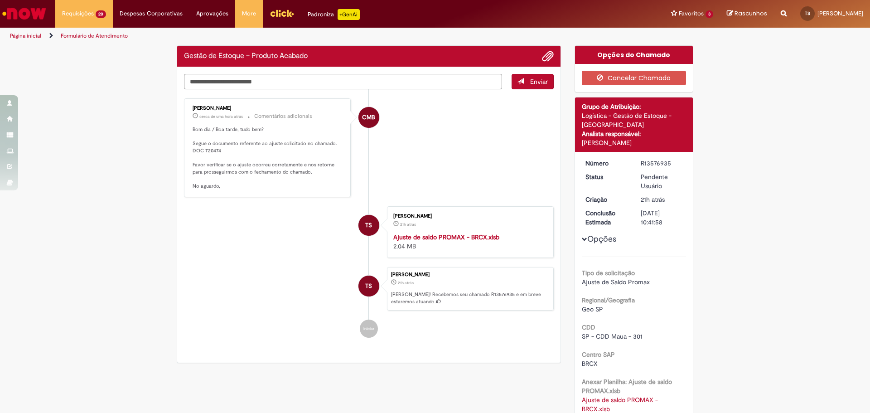
click at [286, 87] on textarea "Digite sua mensagem aqui..." at bounding box center [343, 81] width 318 height 15
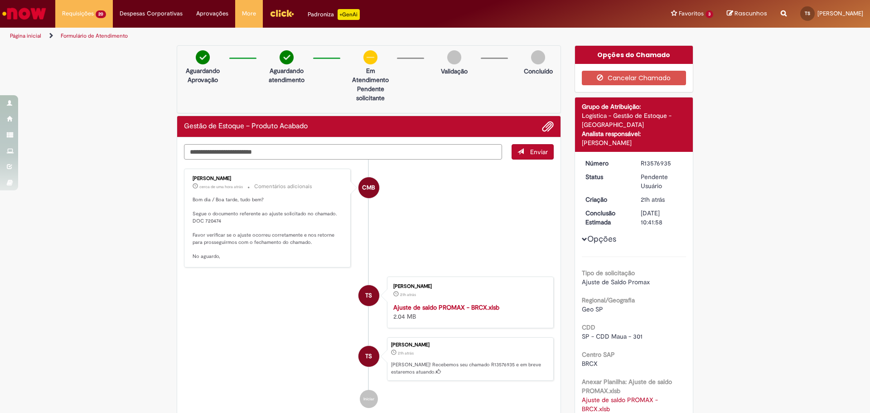
paste textarea "**********"
type textarea "**********"
click at [523, 146] on button "Enviar" at bounding box center [533, 151] width 42 height 15
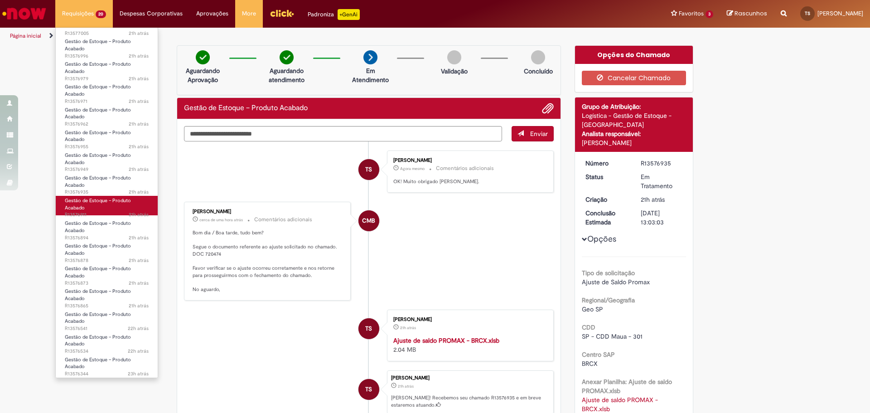
click at [112, 201] on span "Gestão de Estoque – Produto Acabado" at bounding box center [98, 204] width 66 height 14
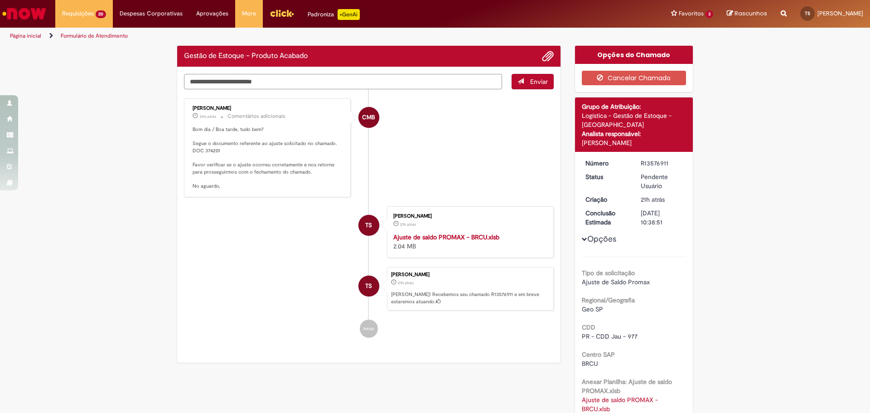
click at [297, 83] on textarea "Digite sua mensagem aqui..." at bounding box center [343, 81] width 318 height 15
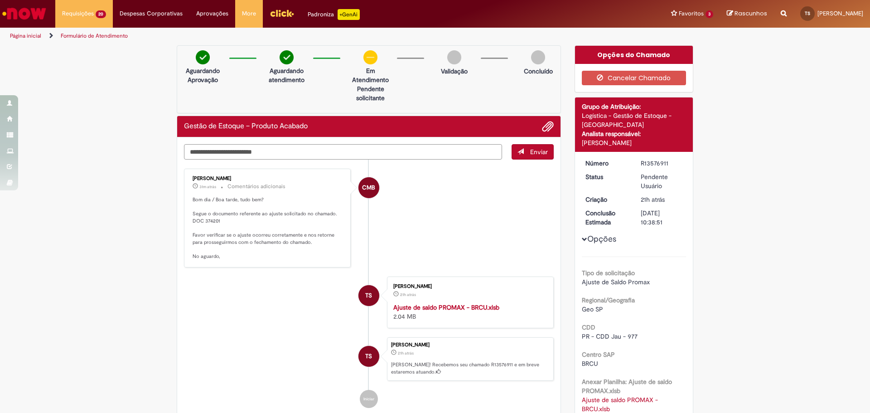
paste textarea "**********"
type textarea "**********"
click at [531, 150] on span "Enviar" at bounding box center [539, 152] width 18 height 8
click at [260, 331] on ul "CMB Cecilia Martins Bonjorni 31m atrás 31 minutos atrás Comentários adicionais …" at bounding box center [369, 288] width 370 height 257
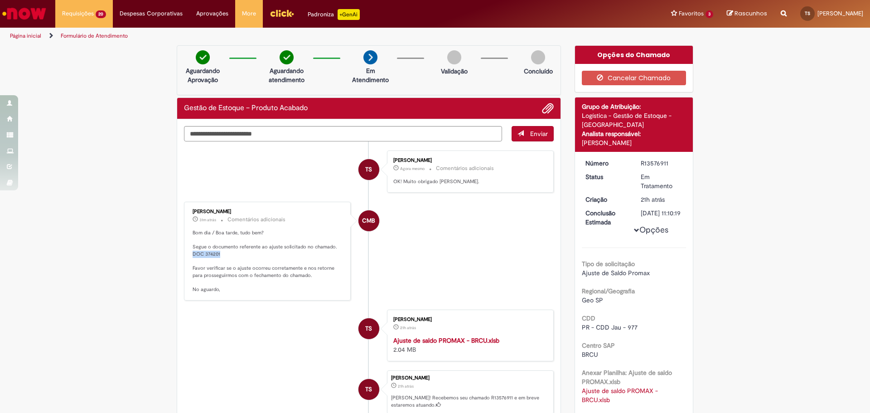
drag, startPoint x: 225, startPoint y: 257, endPoint x: 189, endPoint y: 252, distance: 36.2
click at [193, 252] on p "Bom dia / Boa tarde, tudo bem? Segue o documento referente ao ajuste solicitado…" at bounding box center [268, 261] width 151 height 64
click at [298, 256] on p "Bom dia / Boa tarde, tudo bem? Segue o documento referente ao ajuste solicitado…" at bounding box center [268, 261] width 151 height 64
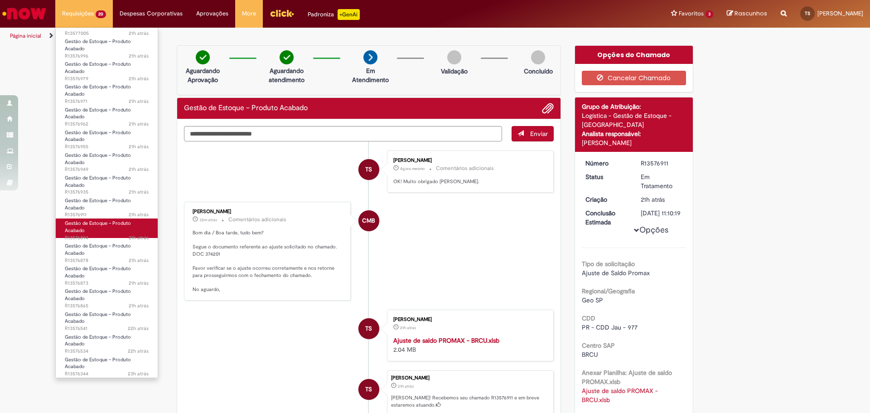
click at [84, 232] on span "Gestão de Estoque – Produto Acabado" at bounding box center [98, 227] width 66 height 14
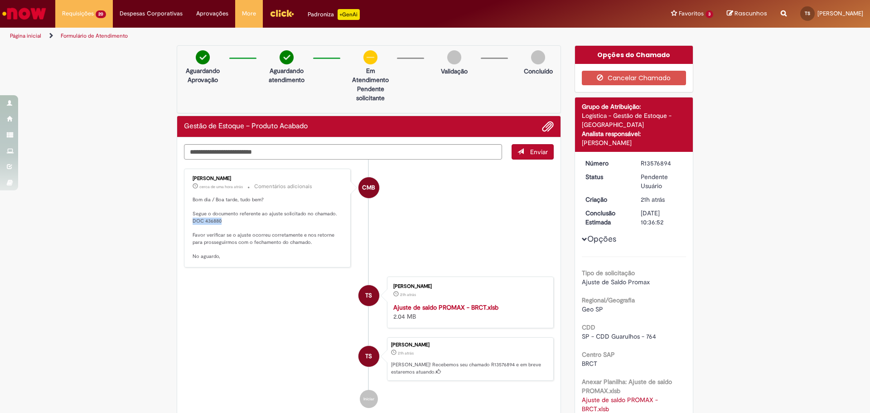
drag, startPoint x: 219, startPoint y: 222, endPoint x: 189, endPoint y: 219, distance: 29.6
click at [193, 219] on p "Bom dia / Boa tarde, tudo bem? Segue o documento referente ao ajuste solicitado…" at bounding box center [268, 228] width 151 height 64
click at [387, 151] on textarea "Digite sua mensagem aqui..." at bounding box center [343, 151] width 318 height 15
click at [455, 155] on textarea "Digite sua mensagem aqui..." at bounding box center [343, 151] width 318 height 15
click at [287, 148] on textarea "Digite sua mensagem aqui..." at bounding box center [343, 151] width 318 height 15
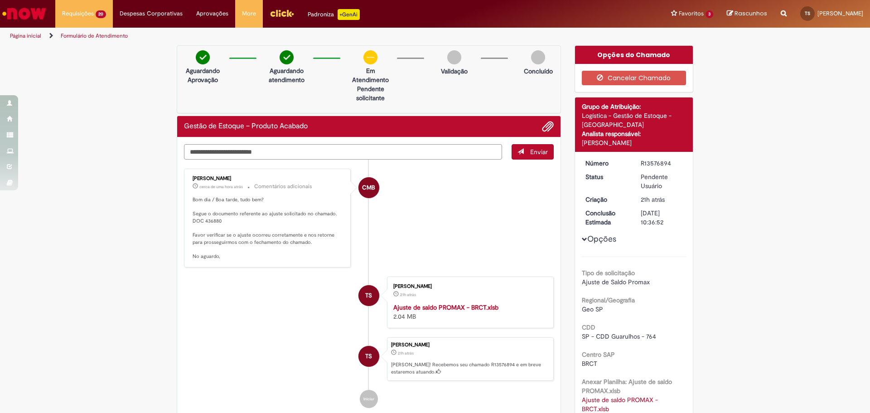
paste textarea "*"
type textarea "*"
drag, startPoint x: 280, startPoint y: 151, endPoint x: 155, endPoint y: 153, distance: 125.1
click at [155, 153] on div "**********" at bounding box center [435, 303] width 870 height 516
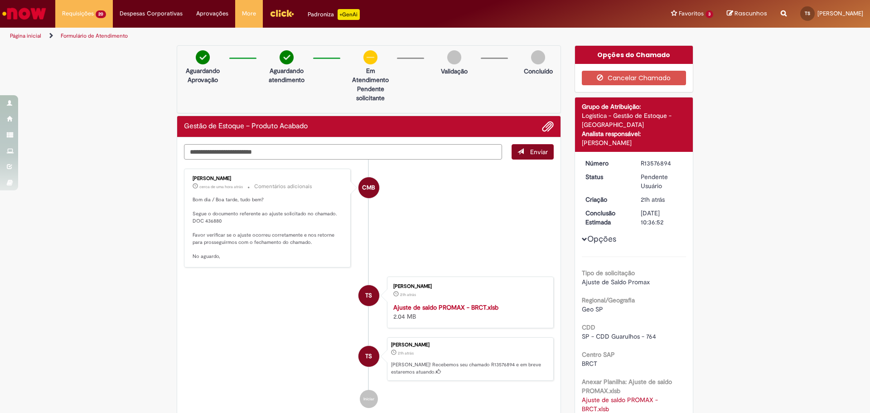
type textarea "**********"
click at [536, 151] on span "Enviar" at bounding box center [539, 152] width 18 height 8
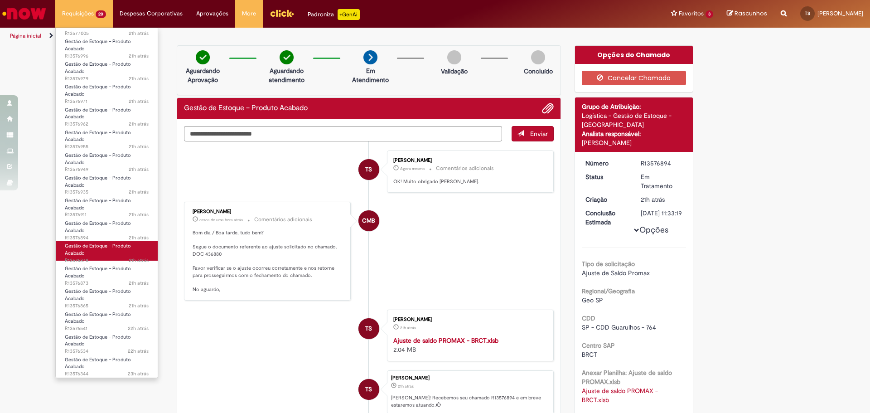
click at [92, 250] on link "Gestão de Estoque – Produto Acabado 21h atrás 21 horas atrás R13576878" at bounding box center [107, 250] width 102 height 19
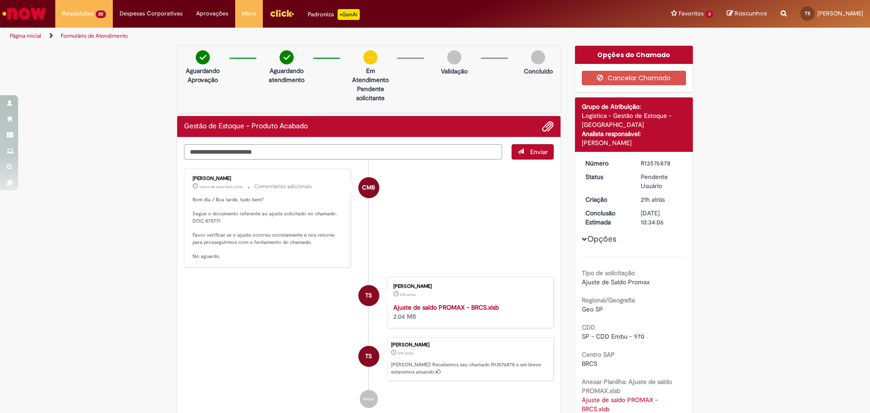
click at [243, 158] on textarea "Digite sua mensagem aqui..." at bounding box center [343, 151] width 318 height 15
paste textarea "**********"
type textarea "**********"
click at [531, 152] on span "Enviar" at bounding box center [539, 152] width 18 height 8
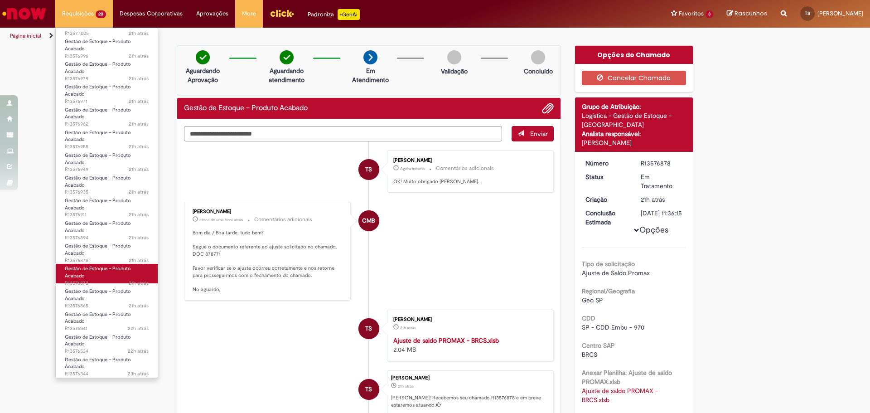
click at [106, 274] on link "Gestão de Estoque – Produto Acabado 21h atrás 21 horas atrás R13576873" at bounding box center [107, 273] width 102 height 19
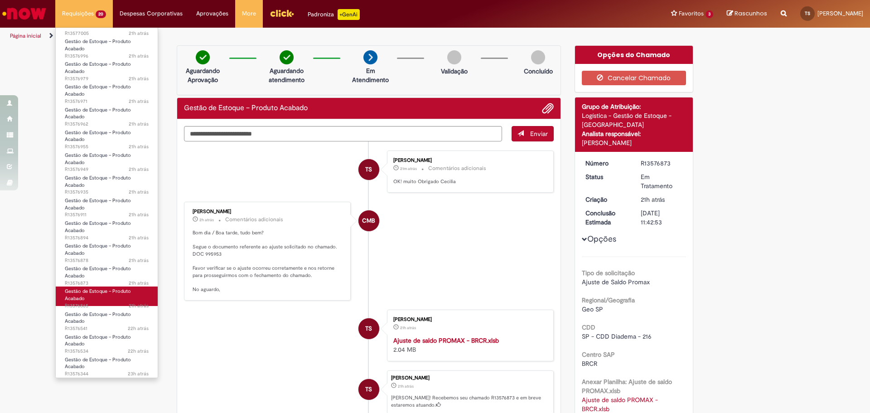
click at [109, 296] on link "Gestão de Estoque – Produto Acabado 21h atrás 21 horas atrás R13576865" at bounding box center [107, 295] width 102 height 19
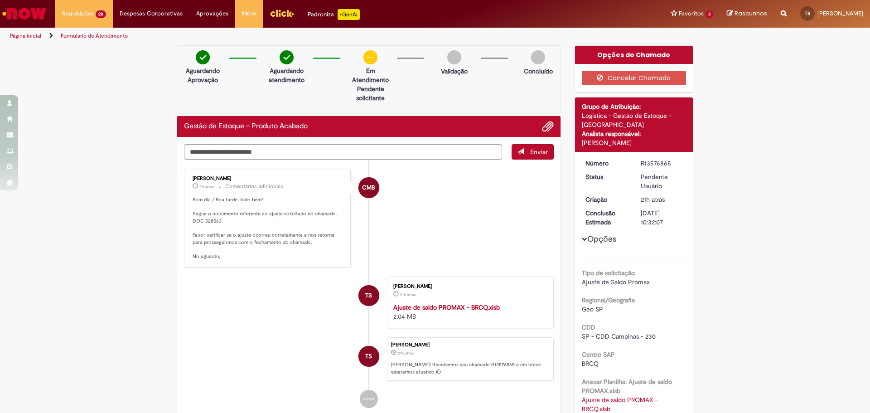
click at [298, 82] on p "Aguardando atendimento" at bounding box center [287, 75] width 44 height 18
click at [283, 151] on textarea "Digite sua mensagem aqui..." at bounding box center [343, 151] width 318 height 15
paste textarea "**********"
type textarea "**********"
click at [519, 147] on button "Enviar" at bounding box center [533, 151] width 42 height 15
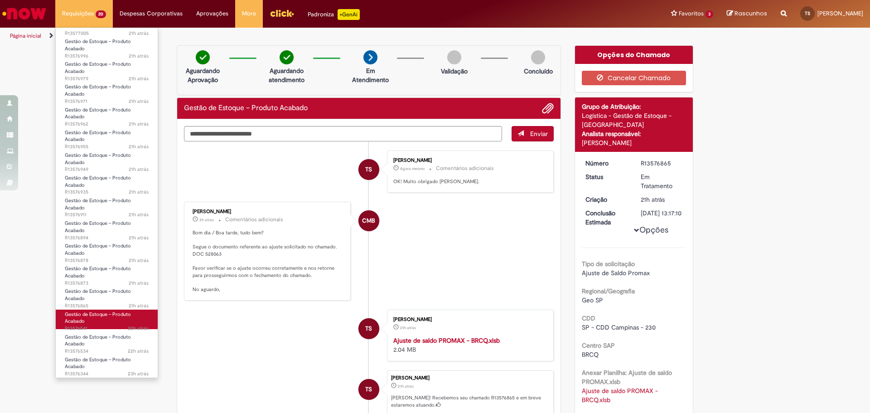
click at [94, 320] on link "Gestão de Estoque – Produto Acabado 22h atrás 22 horas atrás R13576541" at bounding box center [107, 319] width 102 height 19
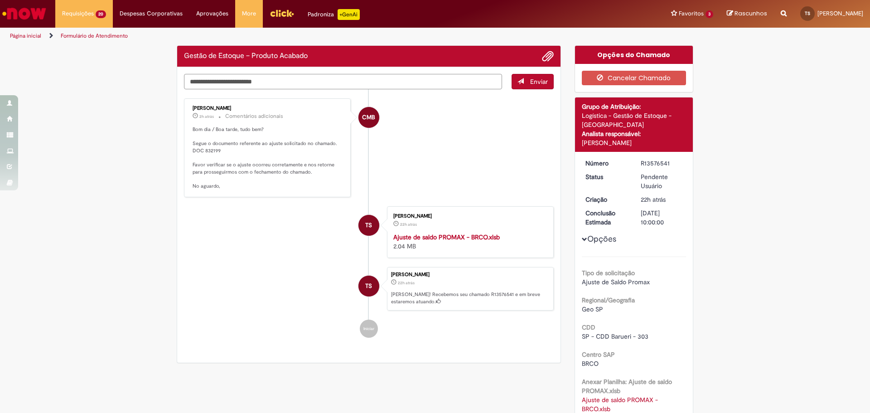
click at [274, 85] on textarea "Digite sua mensagem aqui..." at bounding box center [343, 81] width 318 height 15
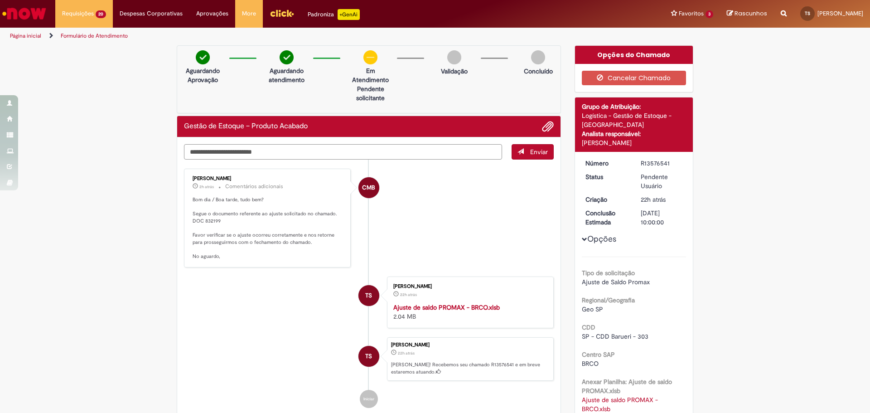
paste textarea "**********"
type textarea "**********"
click at [530, 148] on span "Enviar" at bounding box center [539, 152] width 18 height 8
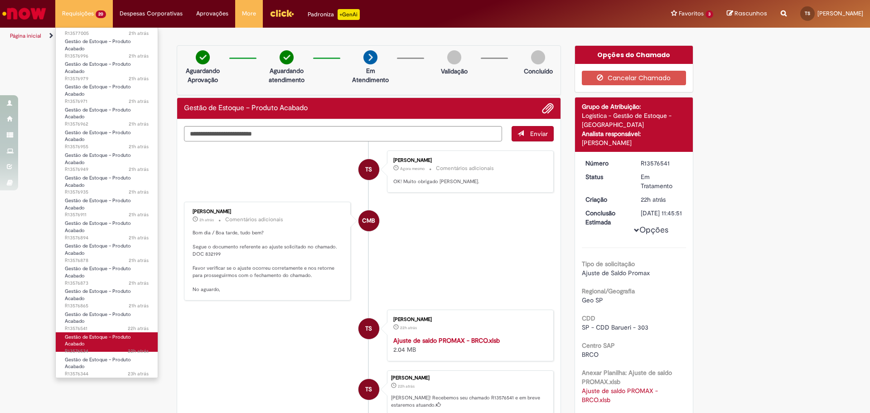
click at [104, 342] on link "Gestão de Estoque – Produto Acabado 22h atrás 22 horas atrás R13576534" at bounding box center [107, 341] width 102 height 19
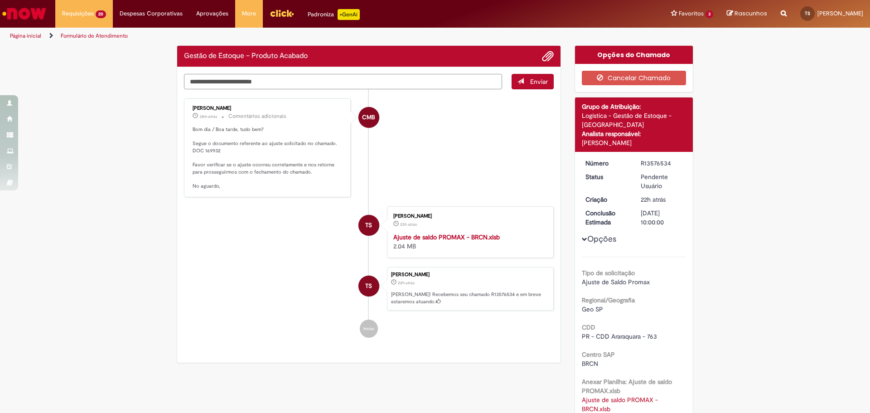
click at [260, 86] on div "Verificar Código de Barras Gestão de Estoque – Produto Acabado Enviar CMB Cecil…" at bounding box center [369, 206] width 398 height 322
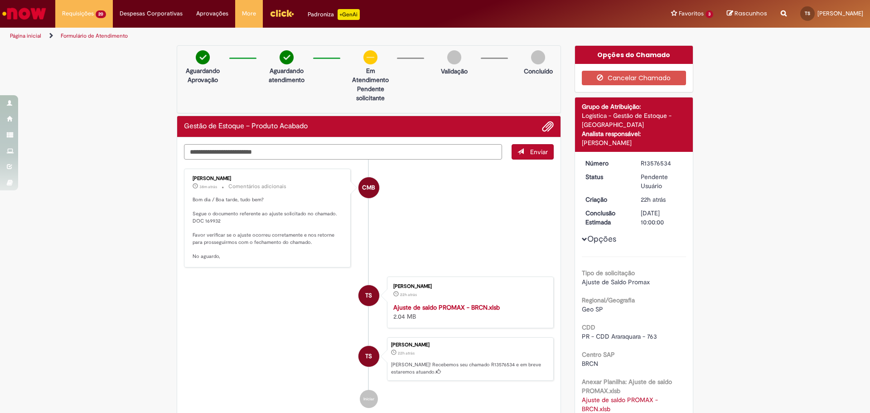
paste textarea "**********"
type textarea "**********"
click at [519, 157] on button "Enviar" at bounding box center [533, 151] width 42 height 15
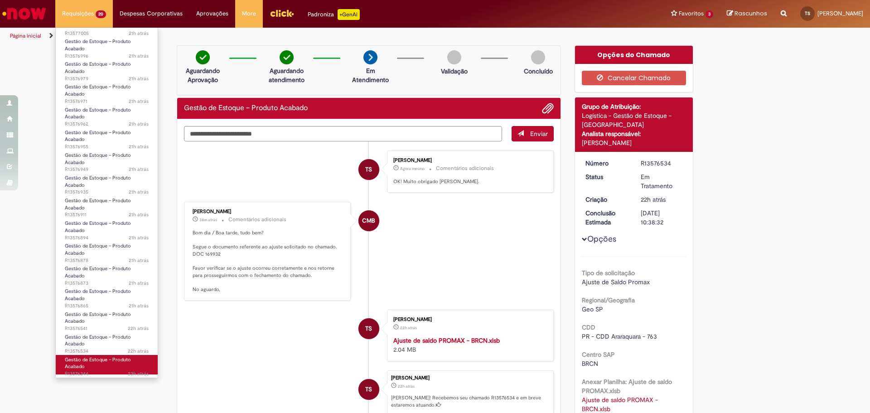
click at [102, 361] on span "Gestão de Estoque – Produto Acabado" at bounding box center [98, 363] width 66 height 14
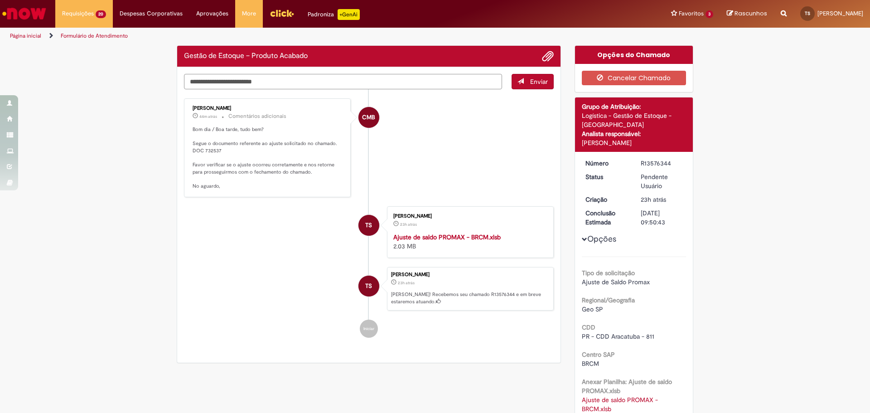
click at [267, 84] on textarea "Digite sua mensagem aqui..." at bounding box center [343, 81] width 318 height 15
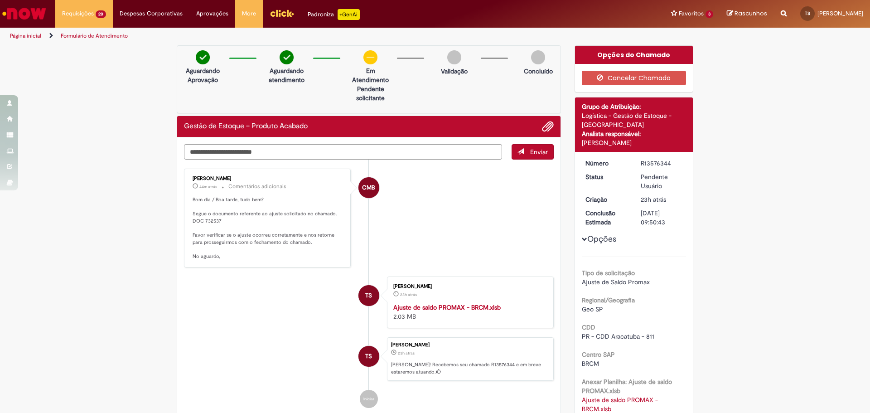
paste textarea "**********"
type textarea "**********"
click at [530, 153] on span "Enviar" at bounding box center [539, 152] width 18 height 8
click at [226, 290] on li "TS Thiago Frank Silva 23h atrás 23 horas atrás Ajuste de saldo PROMAX - BRCM.xl…" at bounding box center [369, 302] width 370 height 52
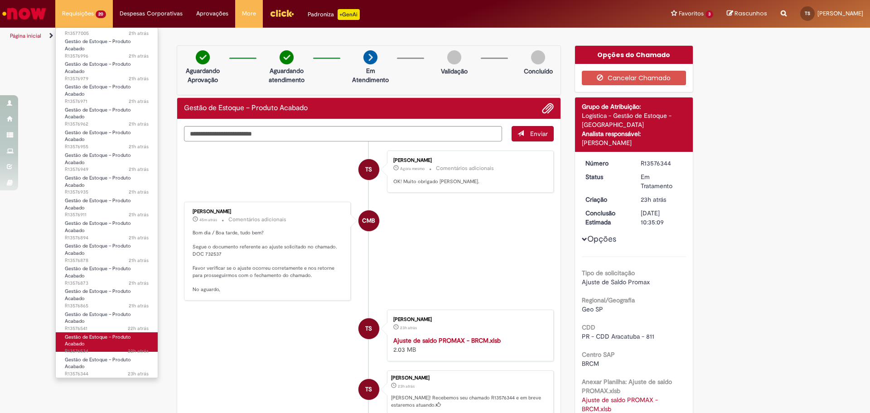
click at [102, 343] on link "Gestão de Estoque – Produto Acabado 22h atrás 22 horas atrás R13576534" at bounding box center [107, 341] width 102 height 19
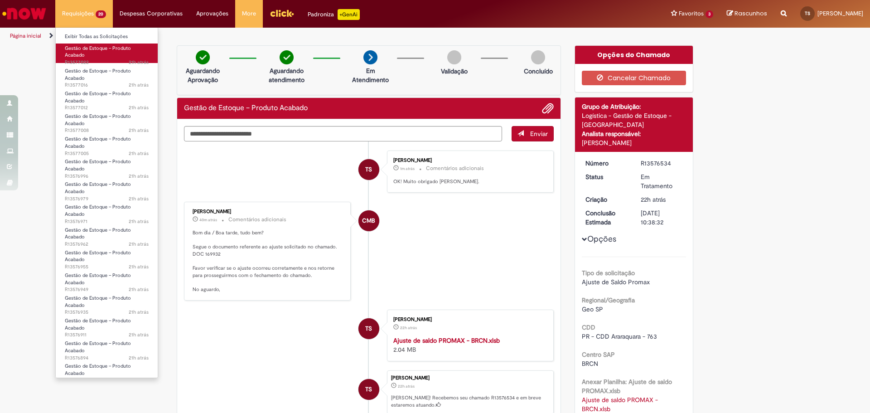
click at [103, 49] on span "Gestão de Estoque – Produto Acabado" at bounding box center [98, 52] width 66 height 14
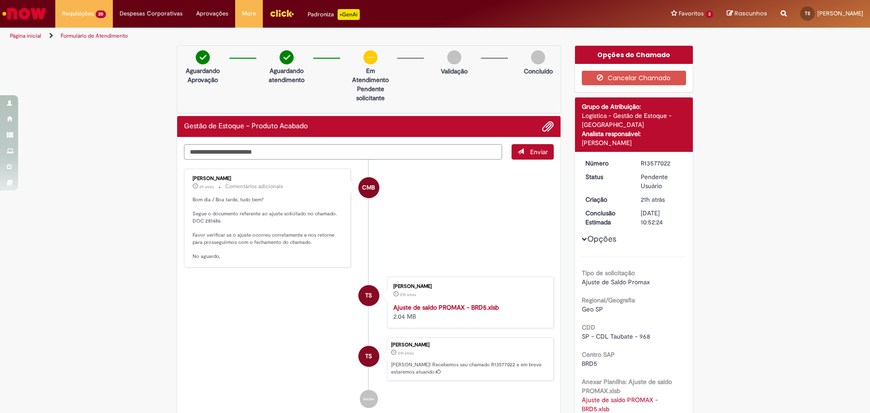
click at [276, 148] on textarea "Digite sua mensagem aqui..." at bounding box center [343, 151] width 318 height 15
paste textarea "**********"
type textarea "**********"
click at [534, 152] on span "Enviar" at bounding box center [539, 152] width 18 height 8
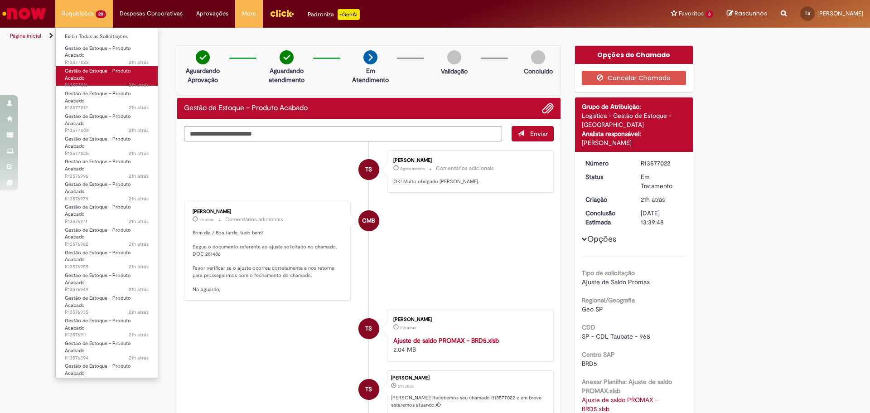
click at [107, 72] on span "Gestão de Estoque – Produto Acabado" at bounding box center [98, 75] width 66 height 14
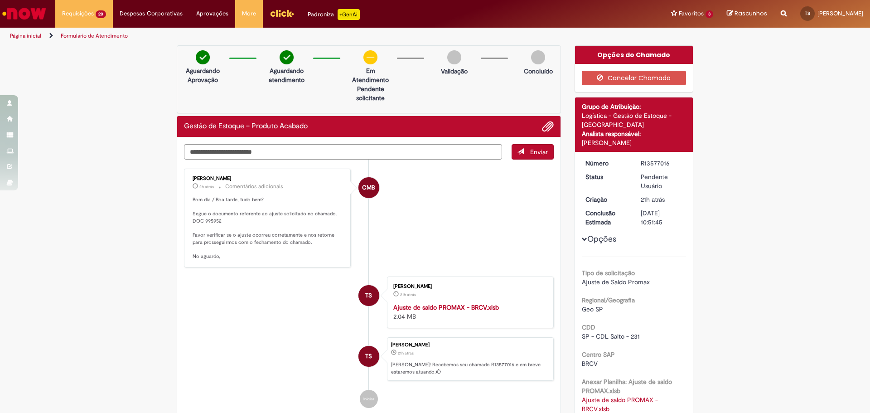
click at [213, 221] on p "Bom dia / Boa tarde, tudo bem? Segue o documento referente ao ajuste solicitado…" at bounding box center [268, 228] width 151 height 64
click at [313, 155] on textarea "Digite sua mensagem aqui..." at bounding box center [343, 151] width 318 height 15
paste textarea "******"
type textarea "******"
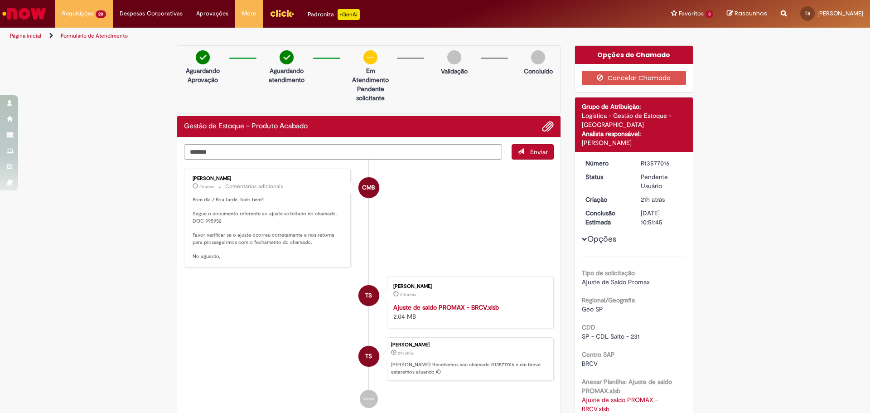
drag, startPoint x: 228, startPoint y: 152, endPoint x: 126, endPoint y: 159, distance: 102.7
click at [126, 159] on div "Verificar Código de Barras Aguardando Aprovação Aguardando atendimento Em Atend…" at bounding box center [435, 303] width 870 height 516
click at [226, 299] on li "TS Thiago Frank Silva 21h atrás 21 horas atrás Ajuste de saldo PROMAX - BRCV.xl…" at bounding box center [369, 302] width 370 height 52
click at [211, 218] on p "Bom dia / Boa tarde, tudo bem? Segue o documento referente ao ajuste solicitado…" at bounding box center [268, 228] width 151 height 64
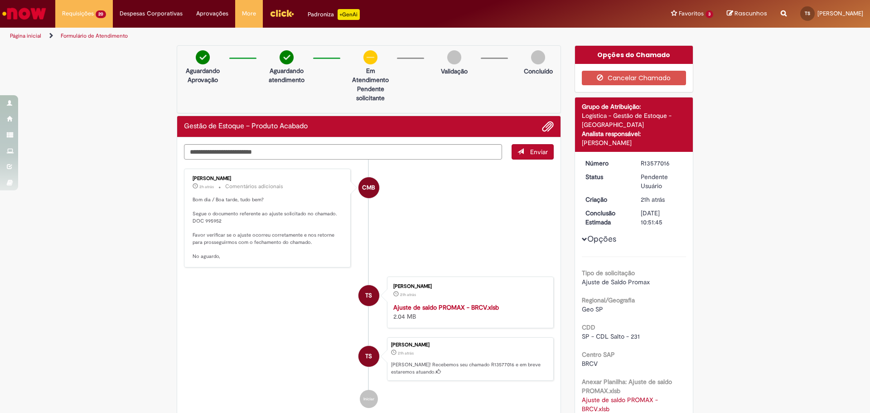
click at [286, 201] on p "Bom dia / Boa tarde, tudo bem? Segue o documento referente ao ajuste solicitado…" at bounding box center [268, 228] width 151 height 64
click at [260, 152] on textarea "Digite sua mensagem aqui..." at bounding box center [343, 151] width 318 height 15
click at [369, 148] on textarea "Digite sua mensagem aqui..." at bounding box center [343, 151] width 318 height 15
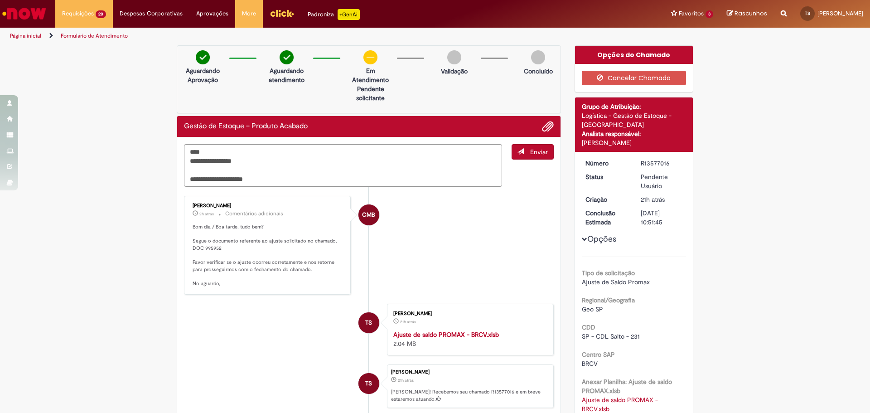
click at [470, 335] on strong "Ajuste de saldo PROMAX - BRCV.xlsb" at bounding box center [446, 334] width 106 height 8
click at [255, 179] on textarea "**********" at bounding box center [343, 165] width 318 height 43
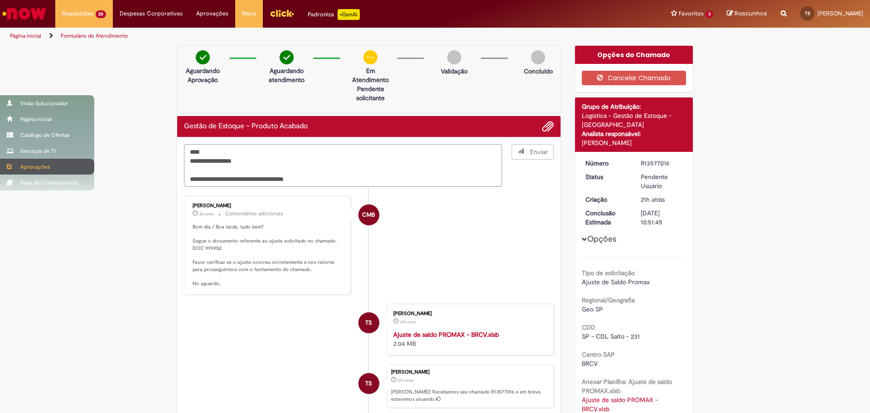
type textarea "**********"
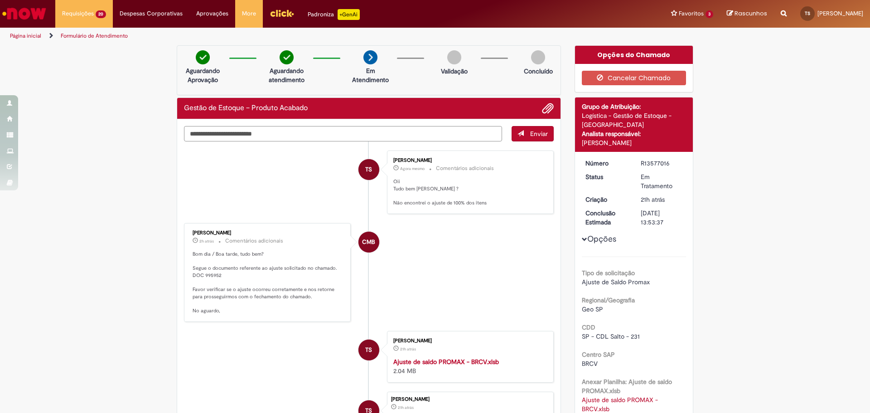
click at [280, 134] on textarea "Digite sua mensagem aqui..." at bounding box center [343, 133] width 318 height 15
click at [210, 274] on p "Bom dia / Boa tarde, tudo bem? Segue o documento referente ao ajuste solicitado…" at bounding box center [268, 283] width 151 height 64
click at [255, 136] on textarea "Digite sua mensagem aqui..." at bounding box center [343, 133] width 318 height 15
click at [276, 136] on textarea "Digite sua mensagem aqui..." at bounding box center [343, 133] width 318 height 15
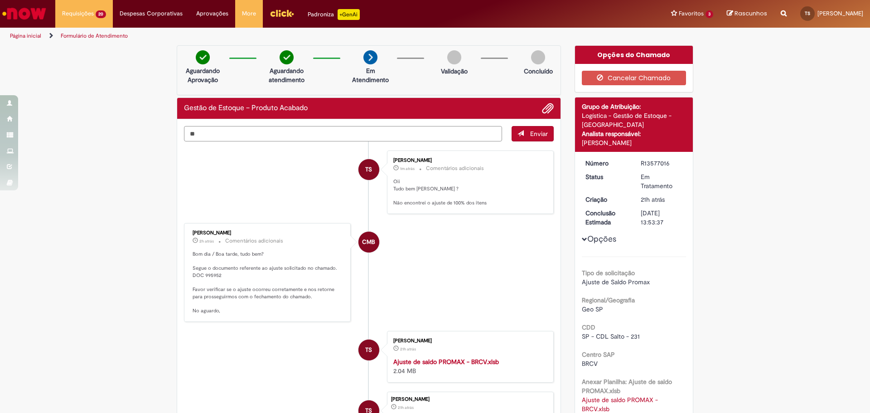
type textarea "*"
drag, startPoint x: 319, startPoint y: 186, endPoint x: 311, endPoint y: 154, distance: 32.5
click at [317, 186] on li "TS Thiago Frank Silva 7m atrás 7 minutos atrás Comentários adicionais Oii Tudo …" at bounding box center [369, 181] width 370 height 63
click at [311, 133] on textarea "**********" at bounding box center [343, 133] width 318 height 15
type textarea "**********"
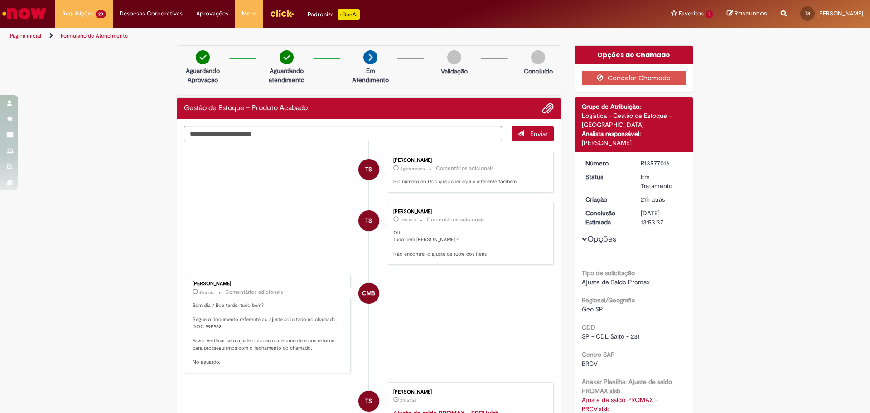
click at [138, 239] on div "Verificar Código de Barras Aguardando Aprovação Aguardando atendimento Em Atend…" at bounding box center [435, 303] width 870 height 516
click at [436, 289] on li "CMB Cecilia Martins Bonjorni 2h atrás 2 horas atrás Comentários adicionais Bom …" at bounding box center [369, 323] width 370 height 99
click at [811, 153] on div "Verificar Código de Barras Aguardando Aprovação Aguardando atendimento Em Atend…" at bounding box center [435, 303] width 870 height 516
drag, startPoint x: 664, startPoint y: 162, endPoint x: 646, endPoint y: 161, distance: 18.2
click at [646, 161] on div "R13577016" at bounding box center [662, 163] width 42 height 9
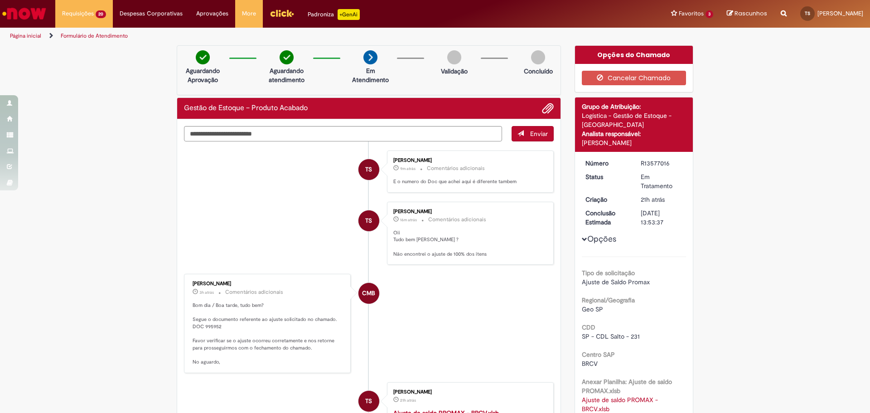
click at [664, 162] on div "R13577016" at bounding box center [662, 163] width 42 height 9
drag, startPoint x: 669, startPoint y: 163, endPoint x: 637, endPoint y: 159, distance: 32.4
click at [641, 159] on div "R13577016" at bounding box center [662, 163] width 42 height 9
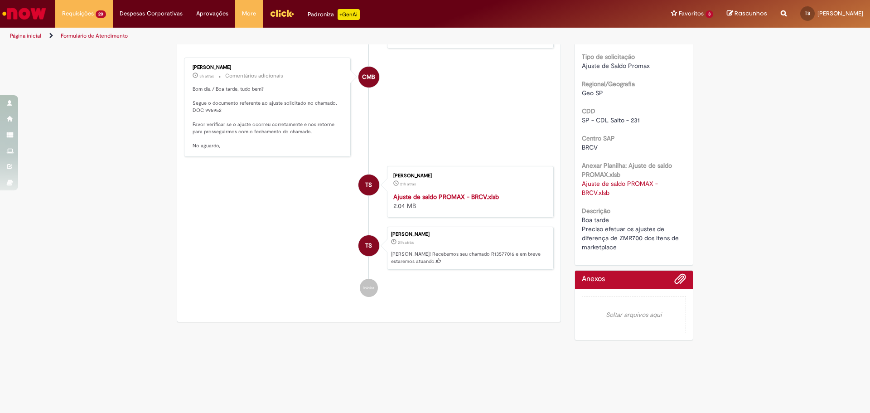
scroll to position [222, 0]
